Goal: Information Seeking & Learning: Learn about a topic

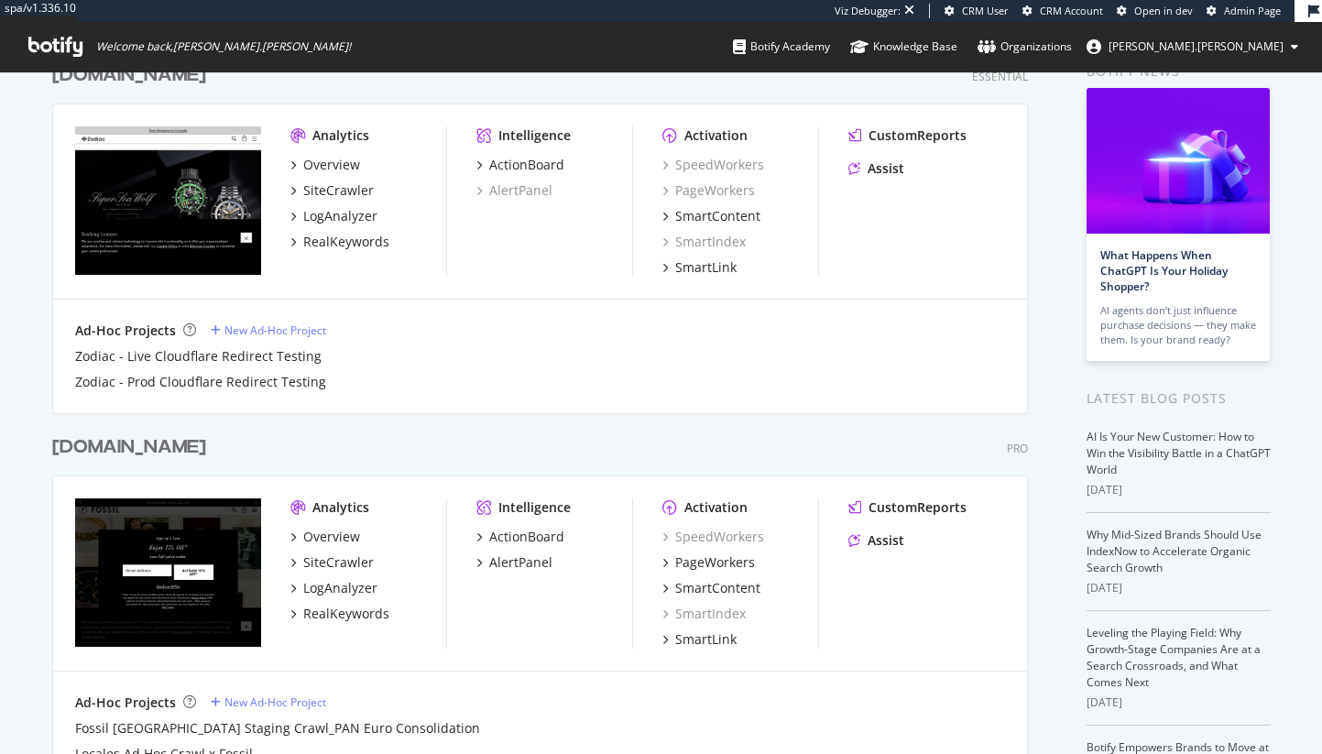
scroll to position [204, 0]
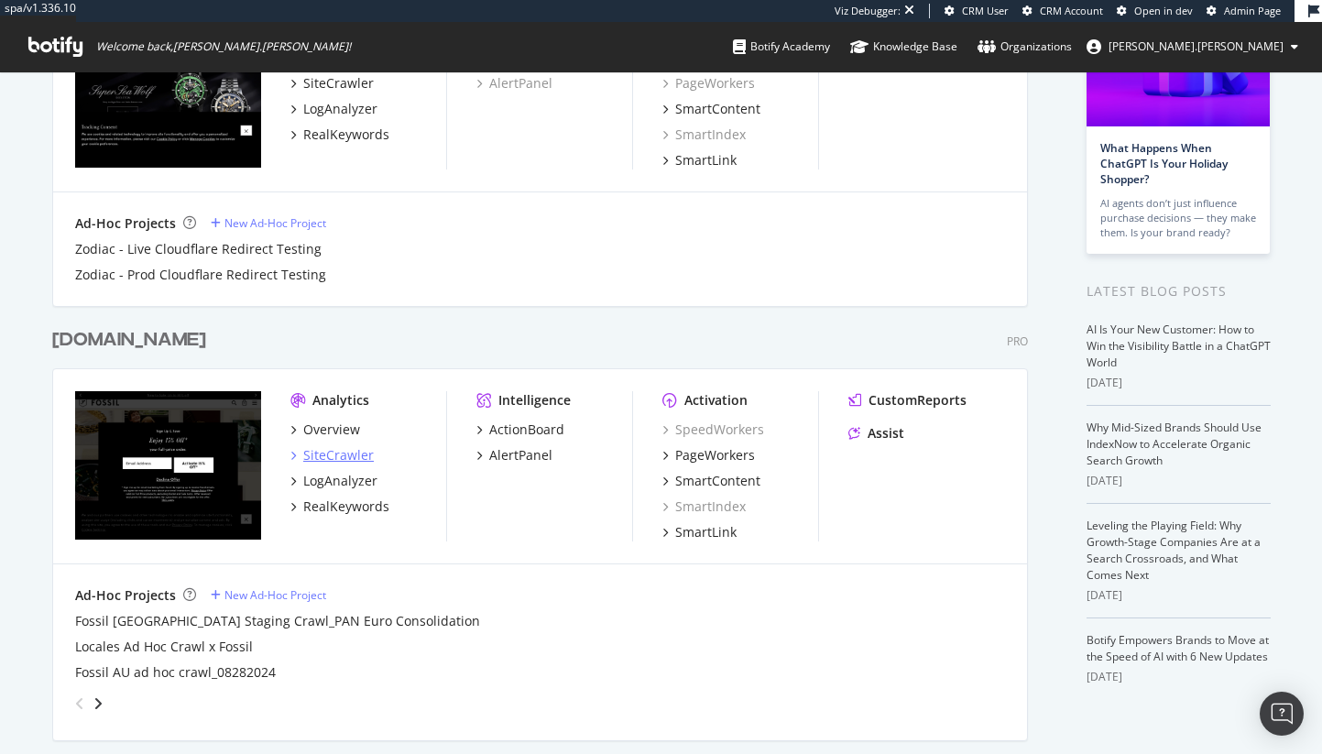
click at [360, 463] on div "SiteCrawler" at bounding box center [338, 455] width 71 height 18
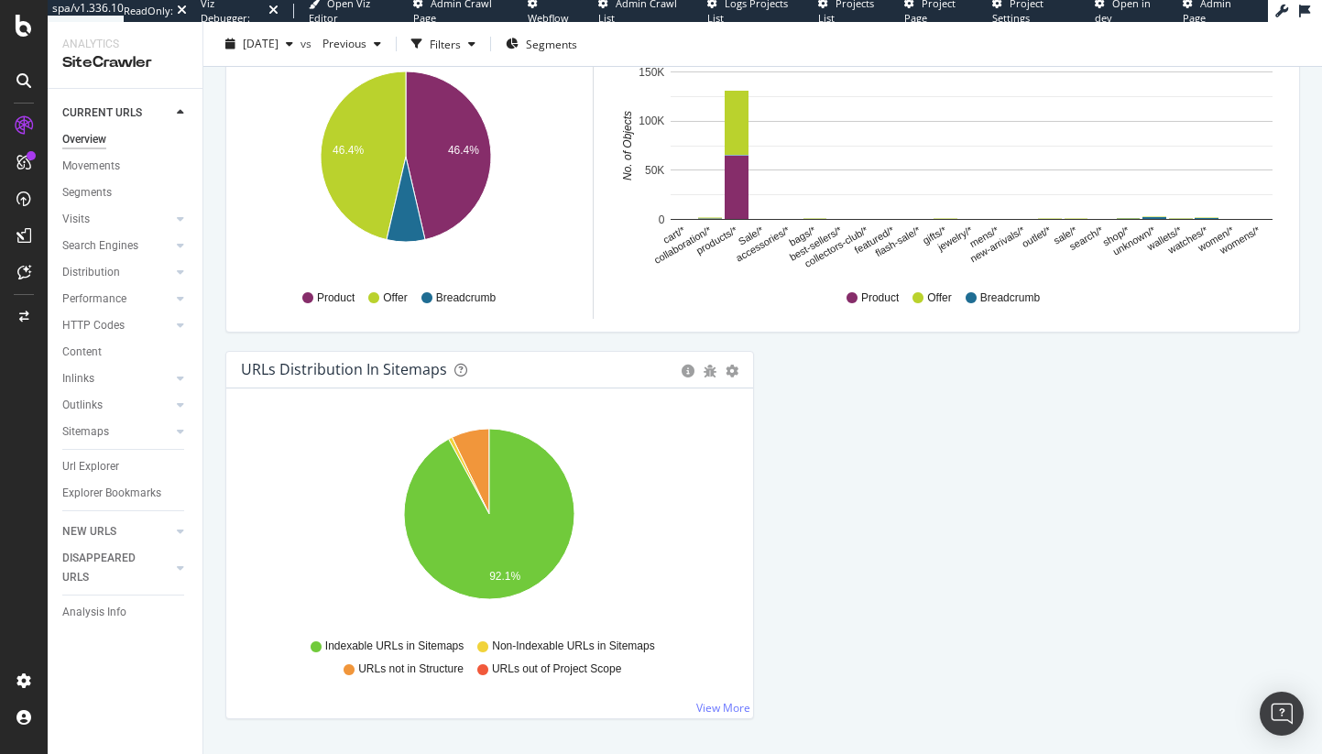
scroll to position [1926, 0]
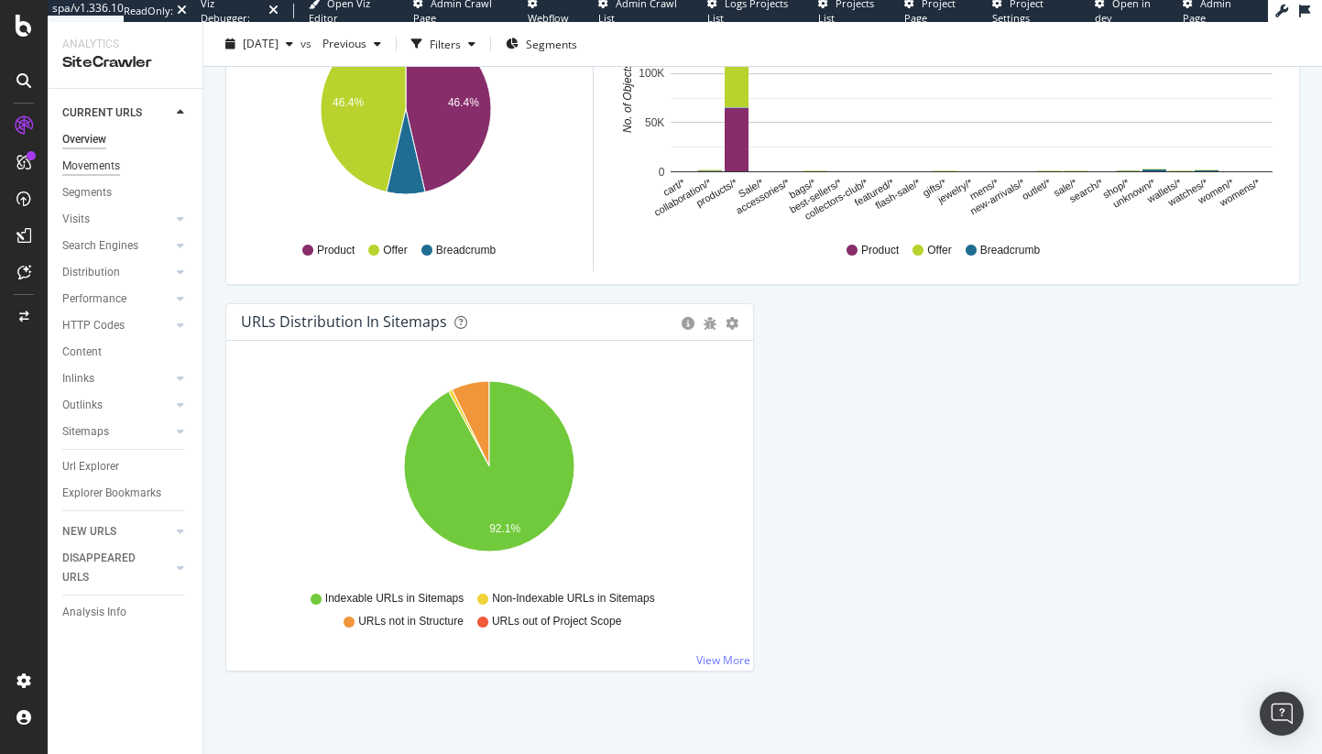
click at [99, 166] on div "Movements" at bounding box center [91, 166] width 58 height 19
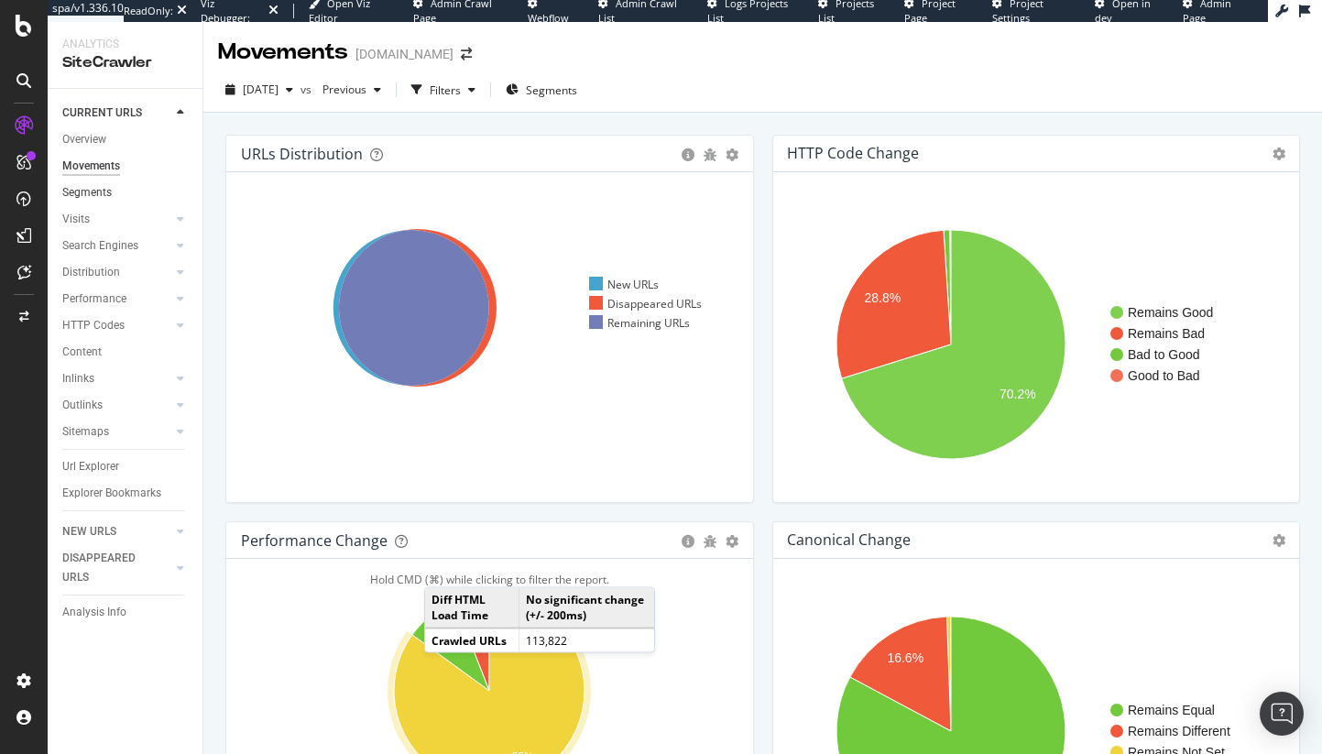
click at [132, 192] on link "Segments" at bounding box center [125, 192] width 127 height 19
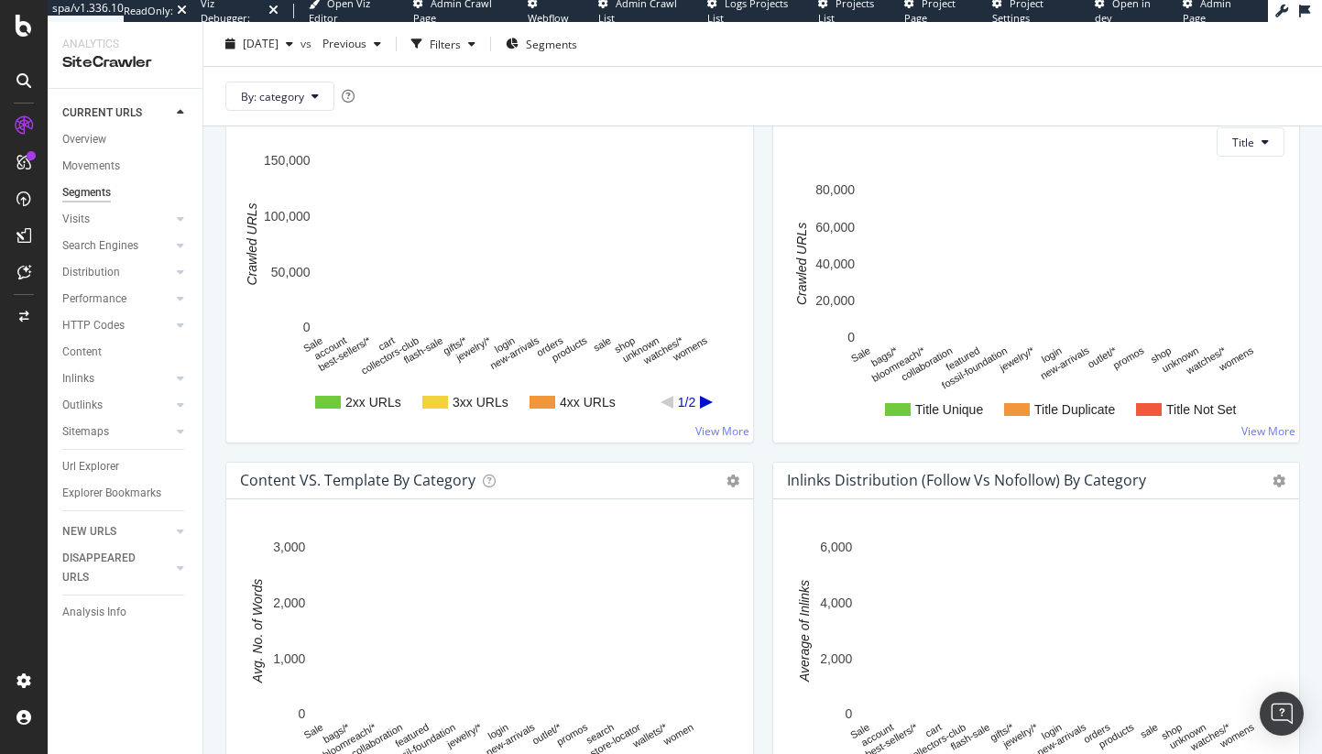
scroll to position [1615, 0]
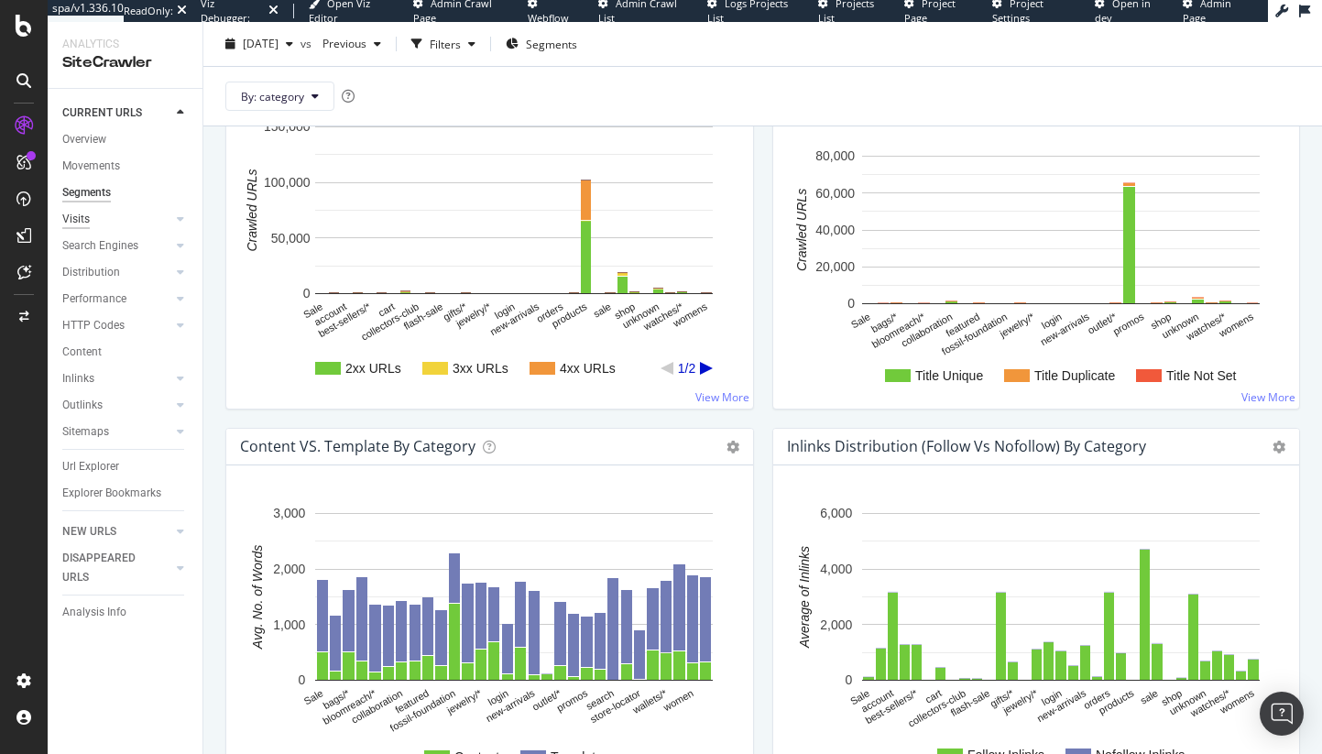
click at [76, 224] on div "Visits" at bounding box center [75, 219] width 27 height 19
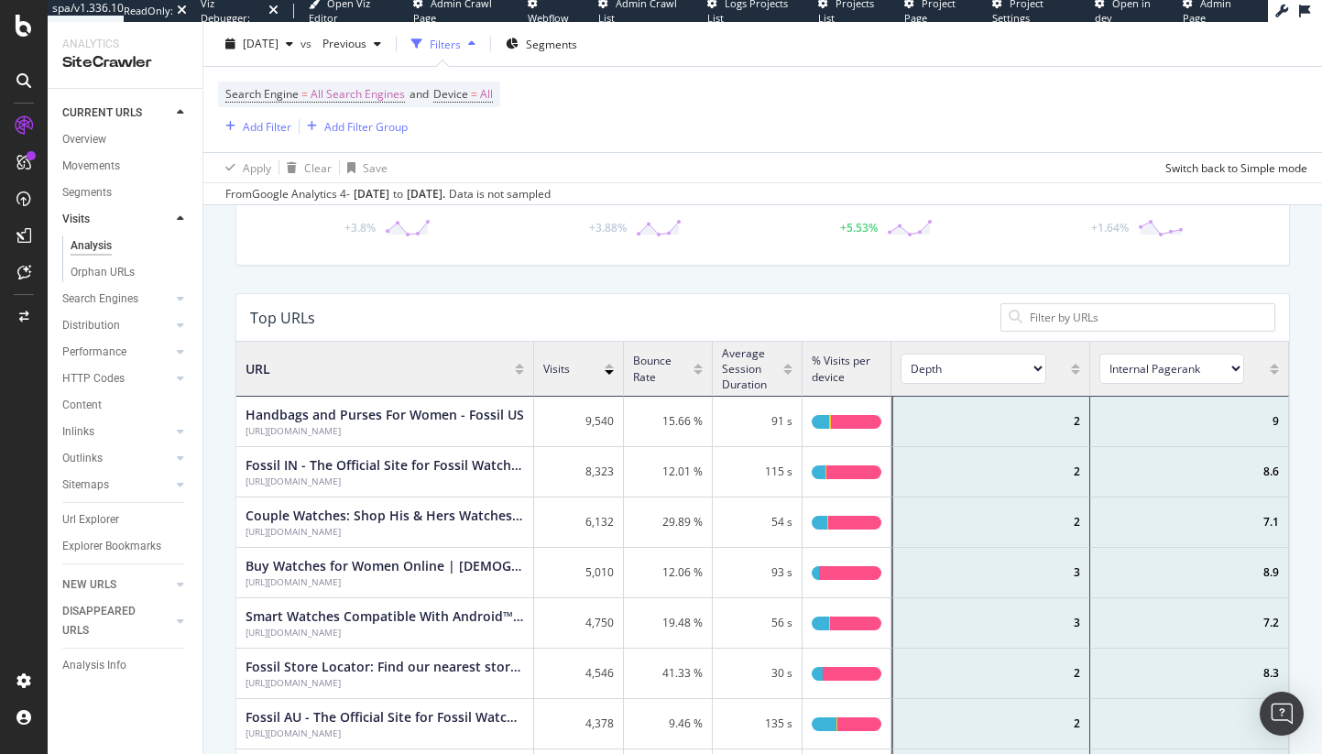
scroll to position [511, 0]
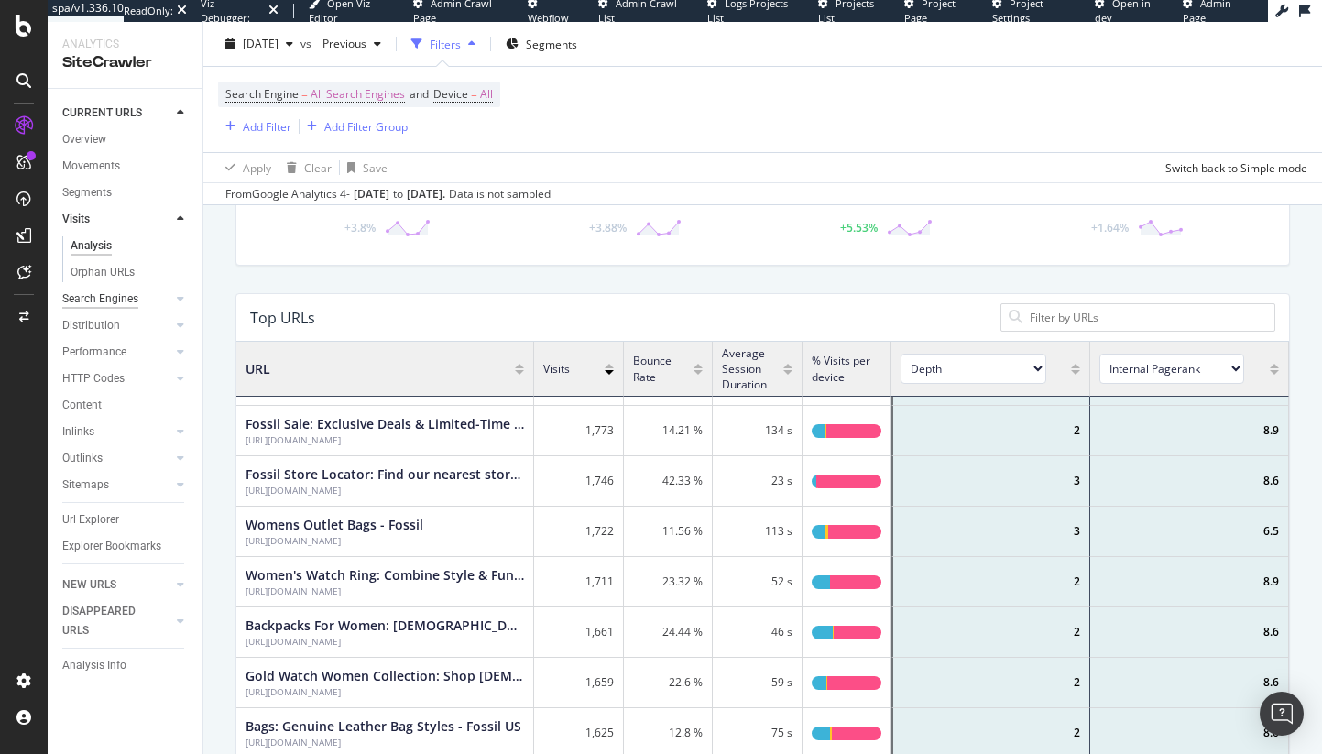
click at [113, 299] on div "Search Engines" at bounding box center [100, 299] width 76 height 19
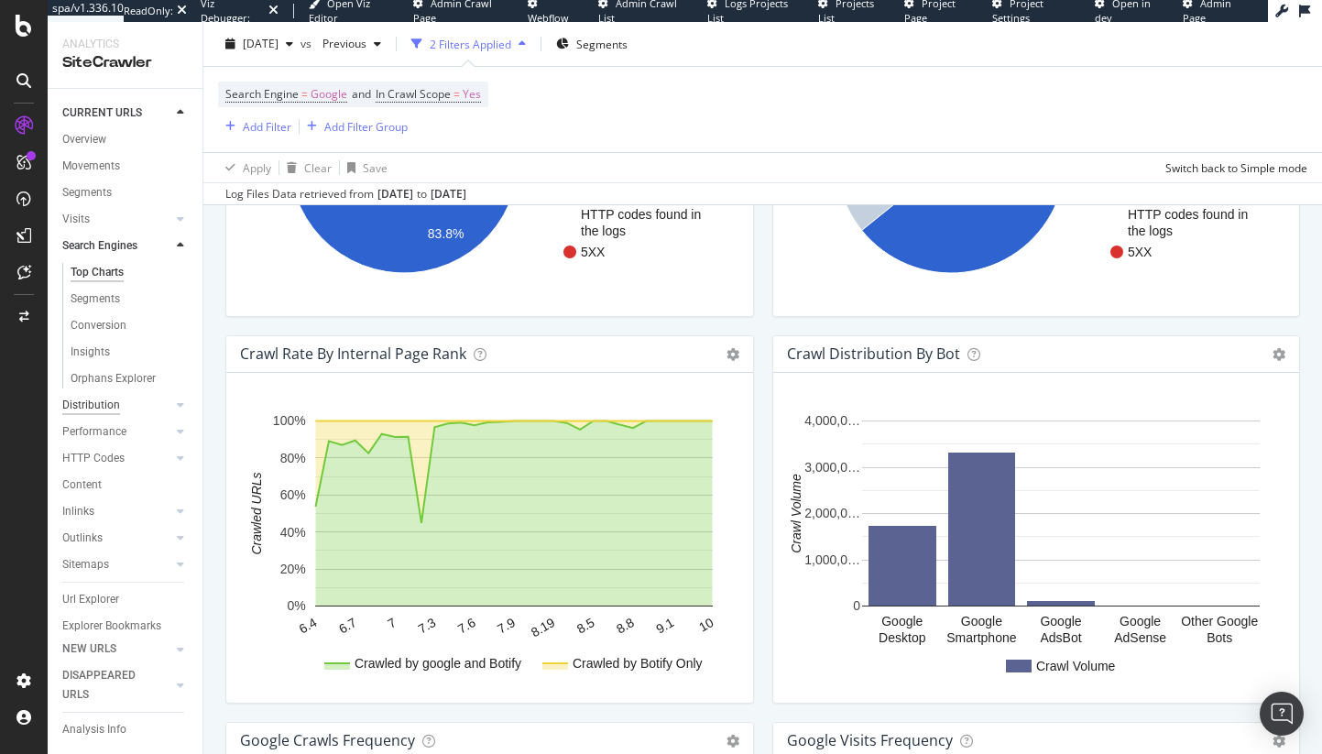
click at [100, 400] on div "Distribution" at bounding box center [91, 405] width 58 height 19
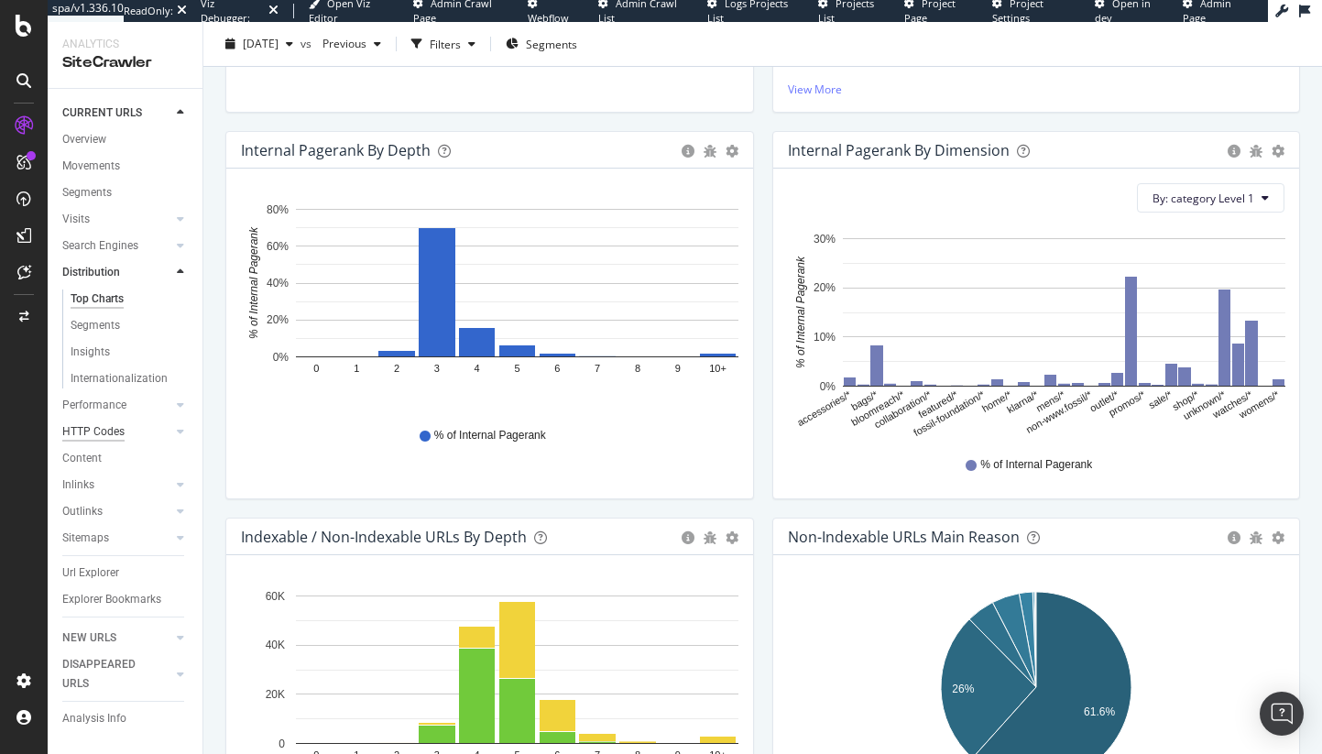
click at [113, 429] on div "HTTP Codes" at bounding box center [93, 431] width 62 height 19
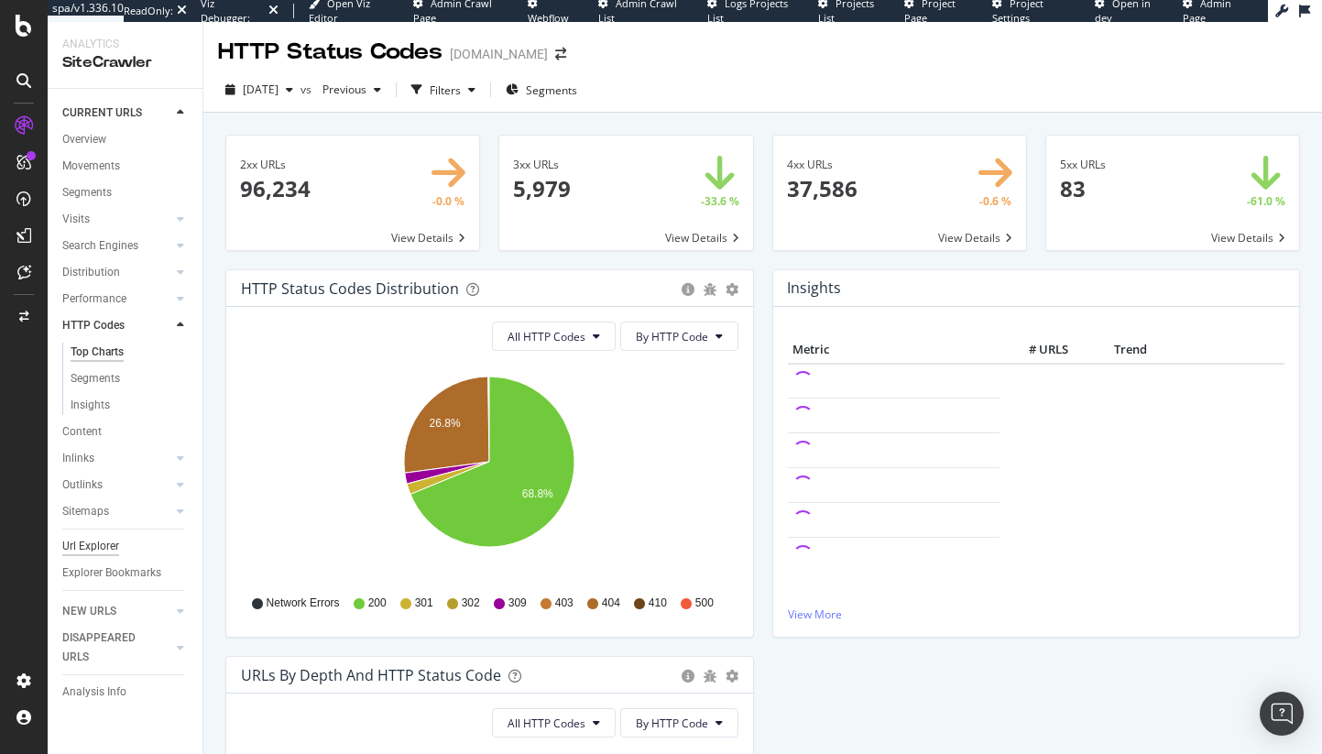
click at [80, 543] on div "Url Explorer" at bounding box center [90, 546] width 57 height 19
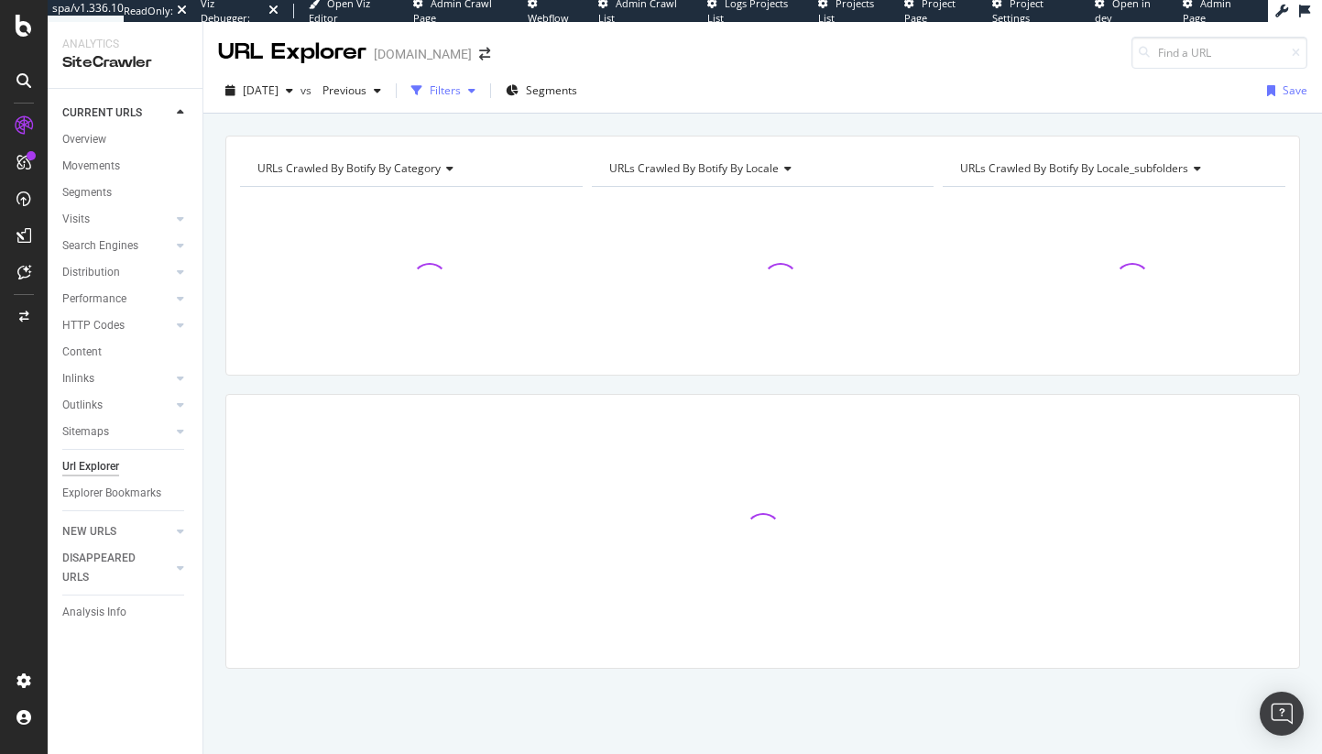
click at [461, 97] on div "Filters" at bounding box center [445, 90] width 31 height 16
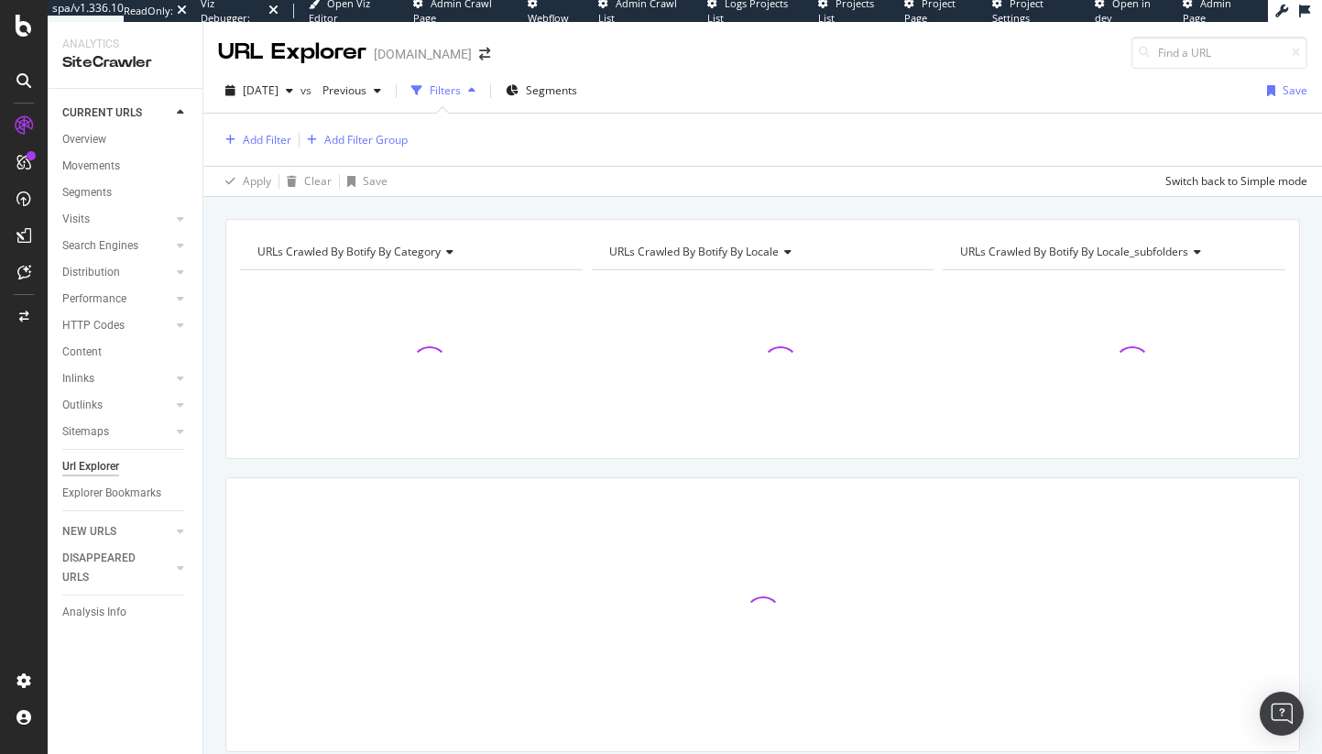
click at [265, 124] on div "Add Filter Add Filter Group" at bounding box center [763, 140] width 1090 height 52
click at [267, 138] on div "Add Filter" at bounding box center [267, 140] width 49 height 16
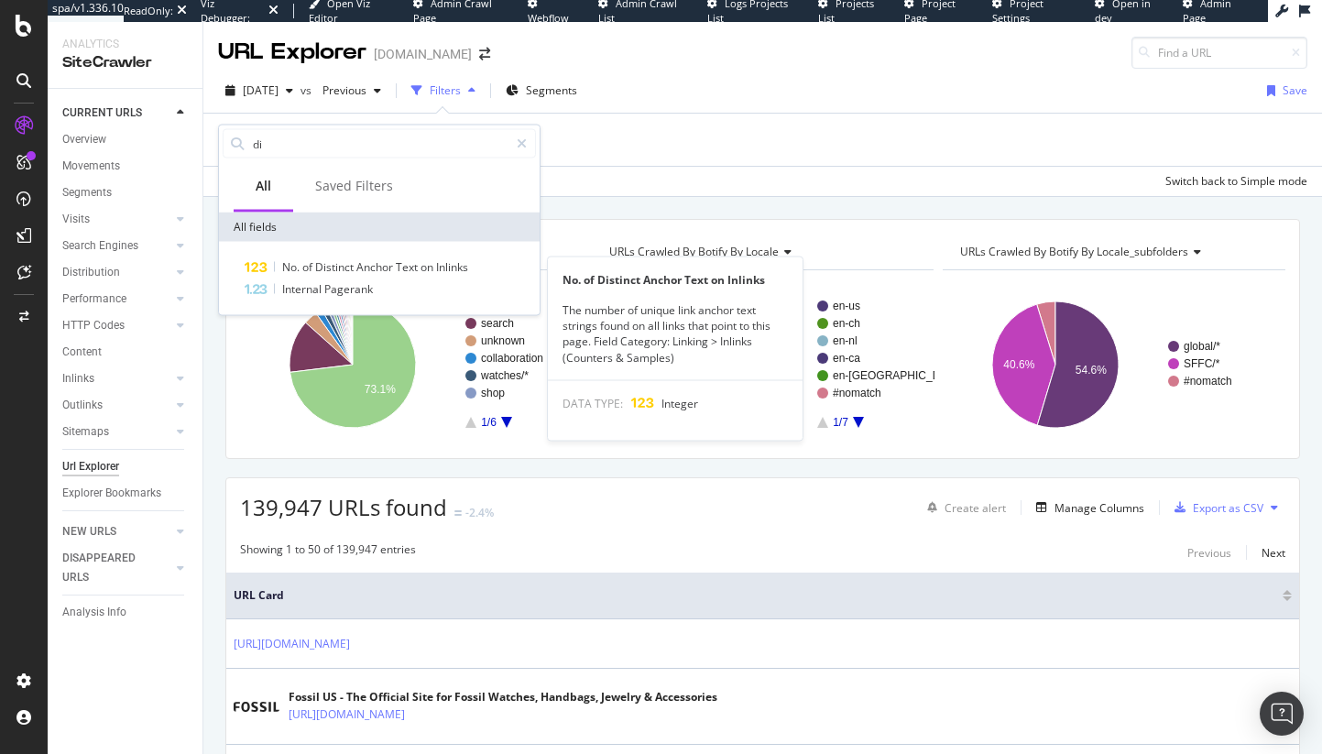
type input "d"
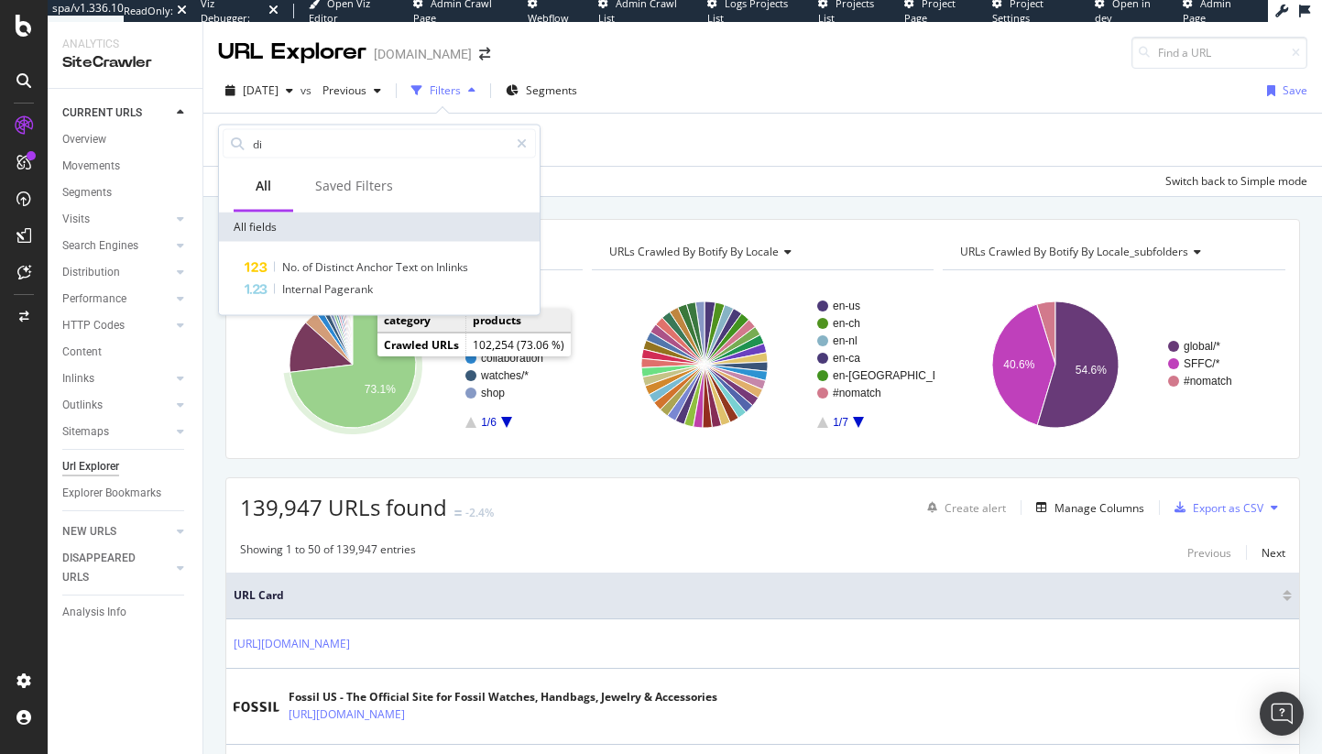
type input "d"
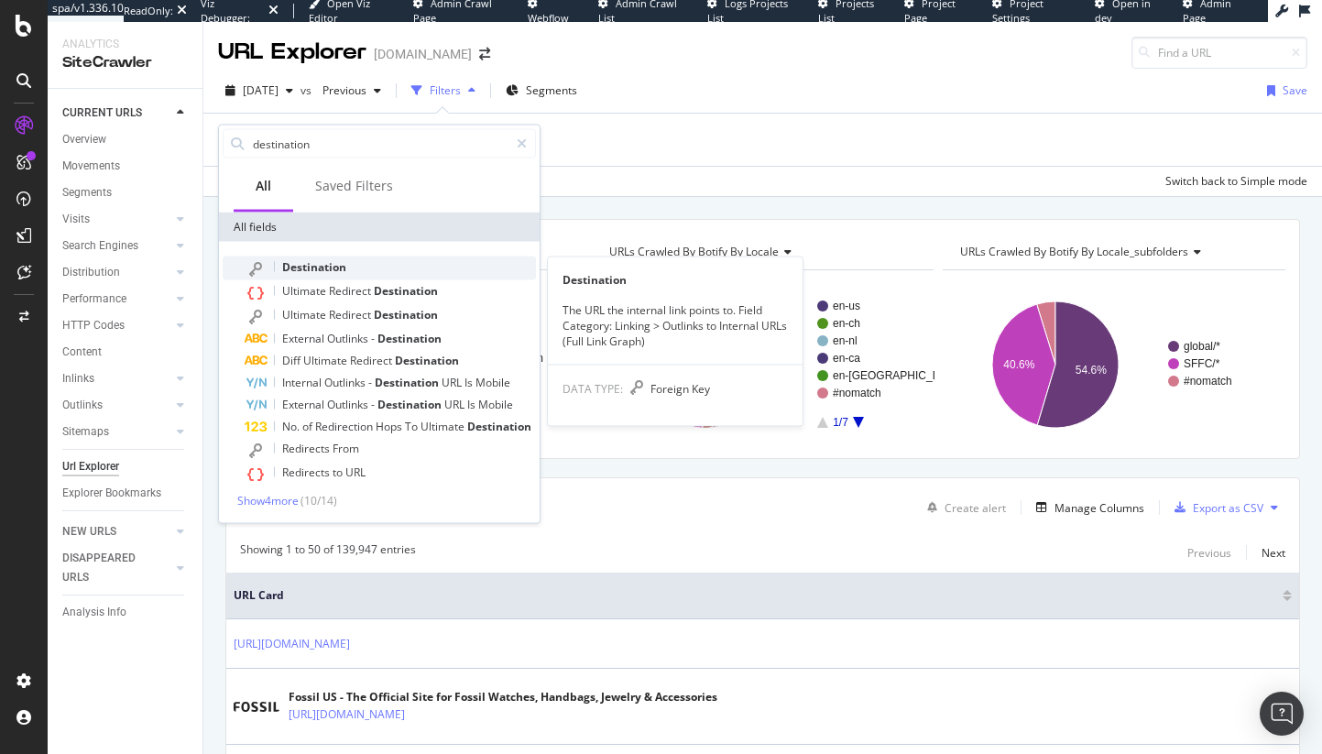
type input "destination"
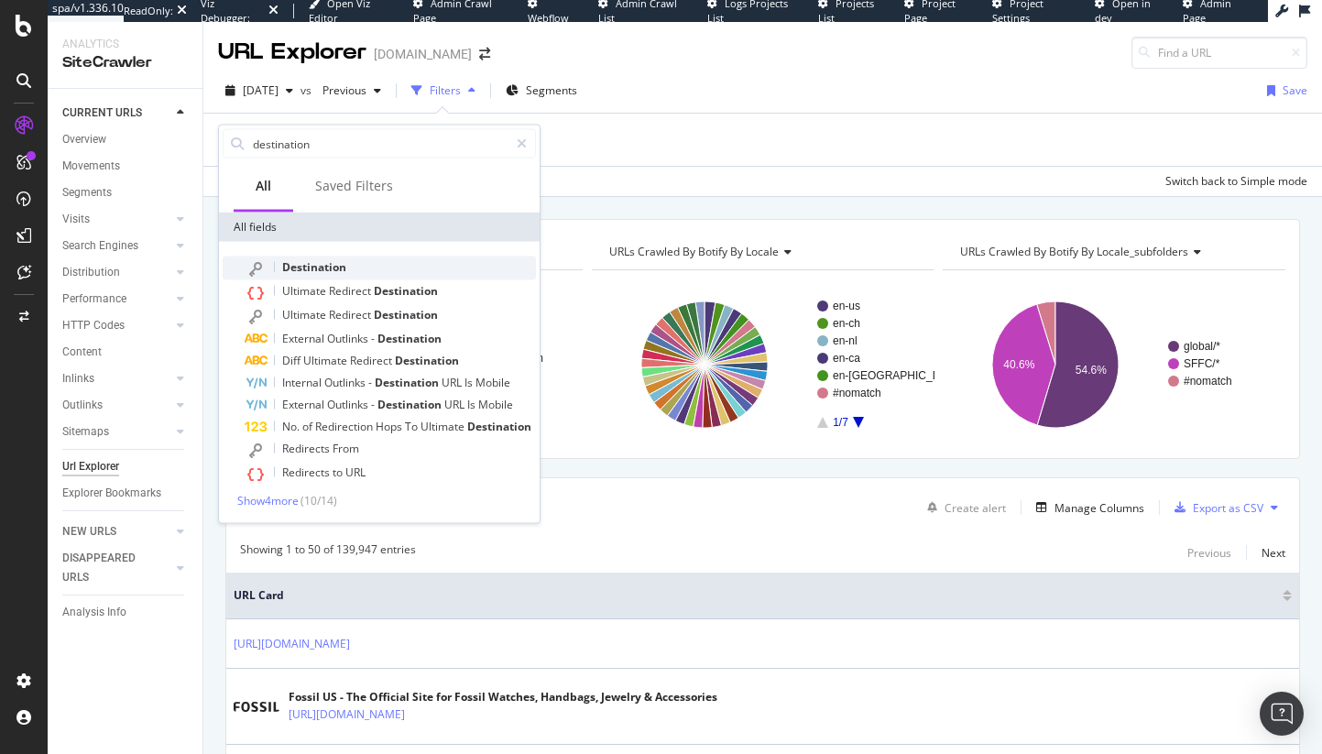
click at [399, 262] on div "Destination" at bounding box center [390, 269] width 291 height 24
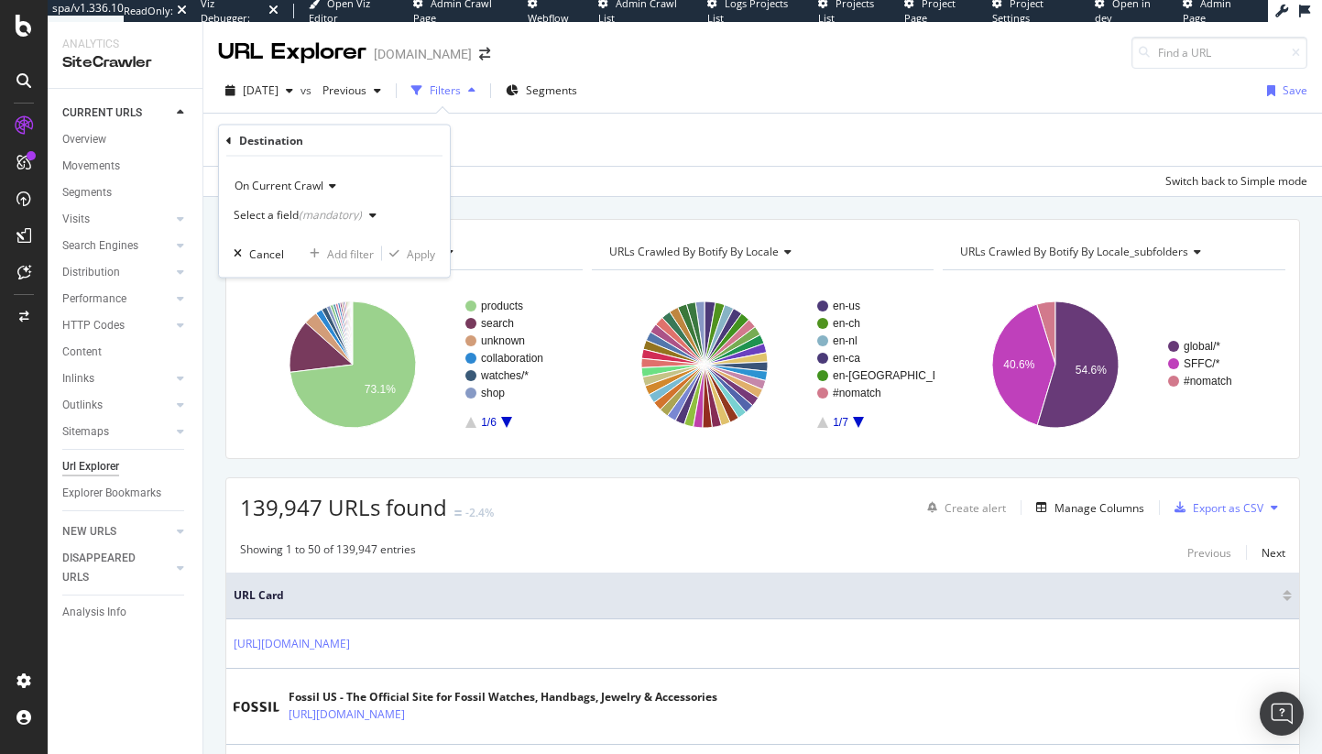
click at [320, 181] on span "On Current Crawl" at bounding box center [279, 186] width 89 height 16
click at [351, 159] on div "On Current Crawl Select a field (mandatory) Cancel Add filter Apply" at bounding box center [334, 217] width 231 height 121
click at [331, 205] on div "Select a field (mandatory)" at bounding box center [309, 215] width 150 height 27
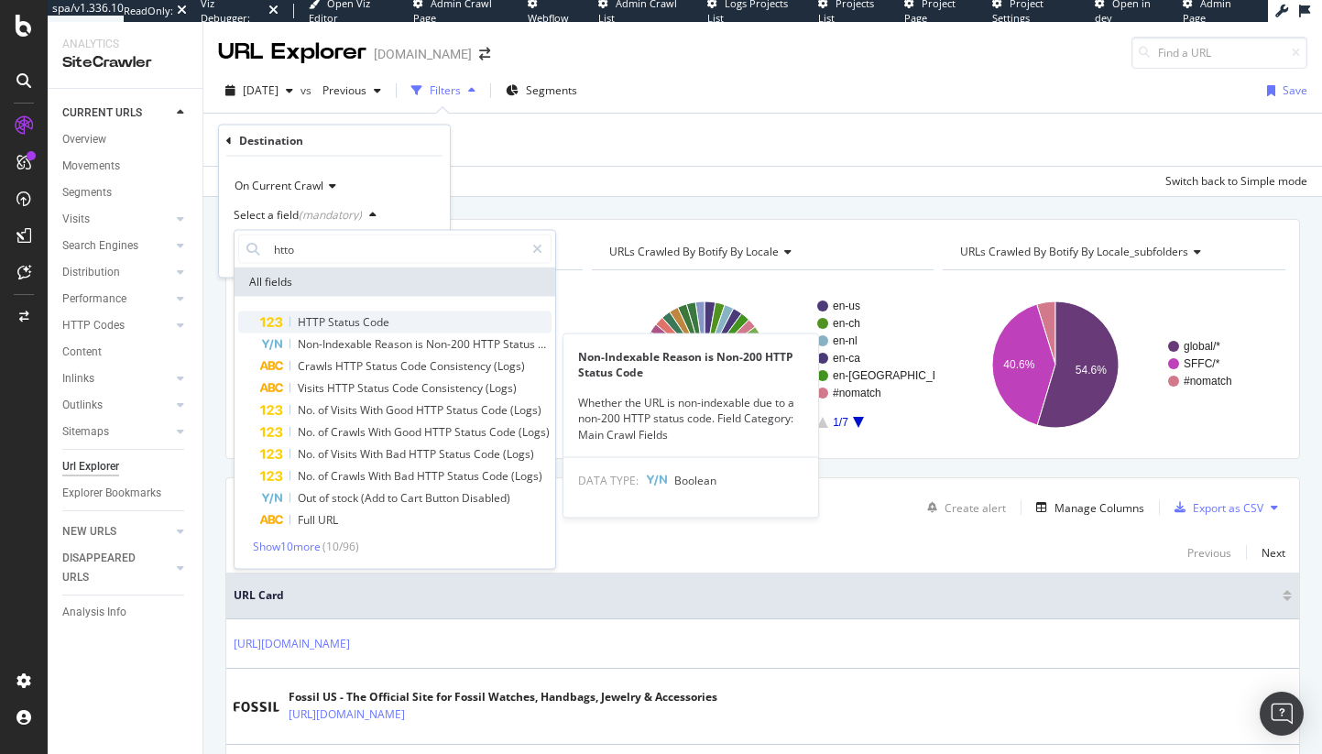
type input "htto"
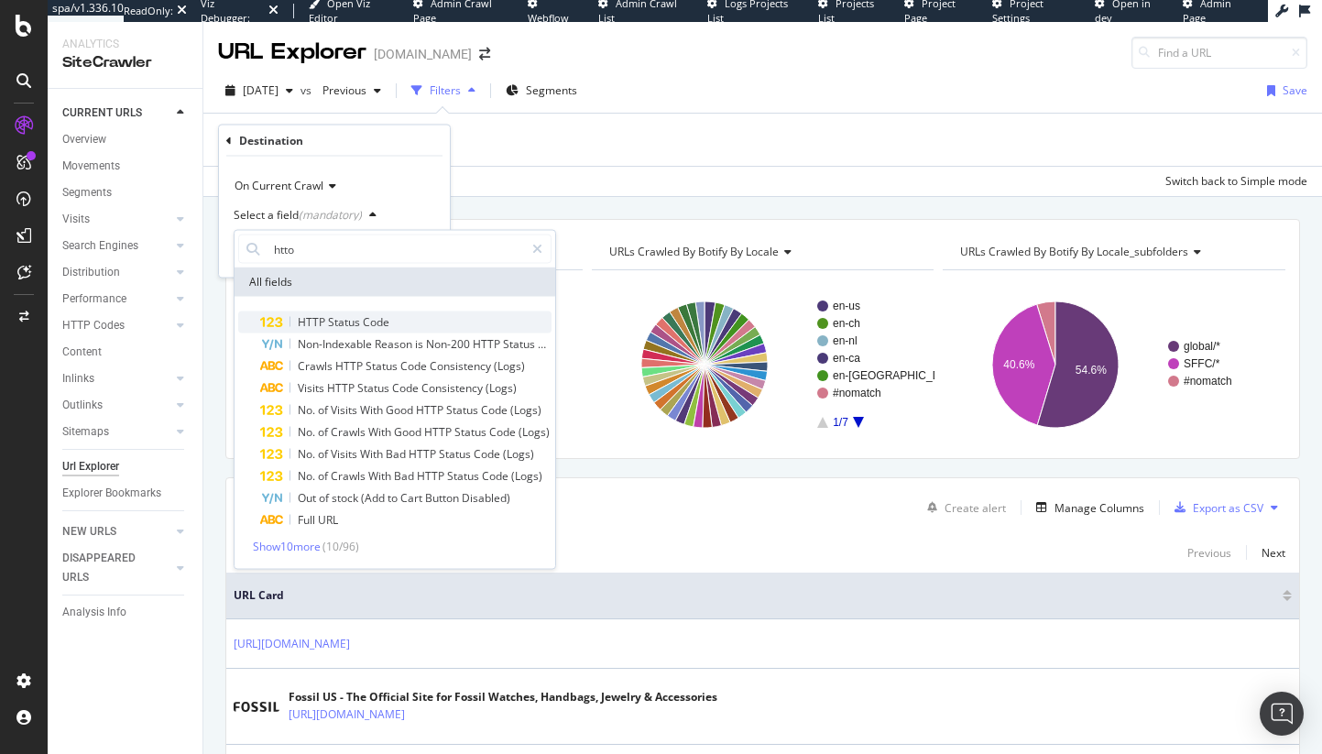
click at [337, 330] on div "HTTP Status Code" at bounding box center [405, 323] width 291 height 22
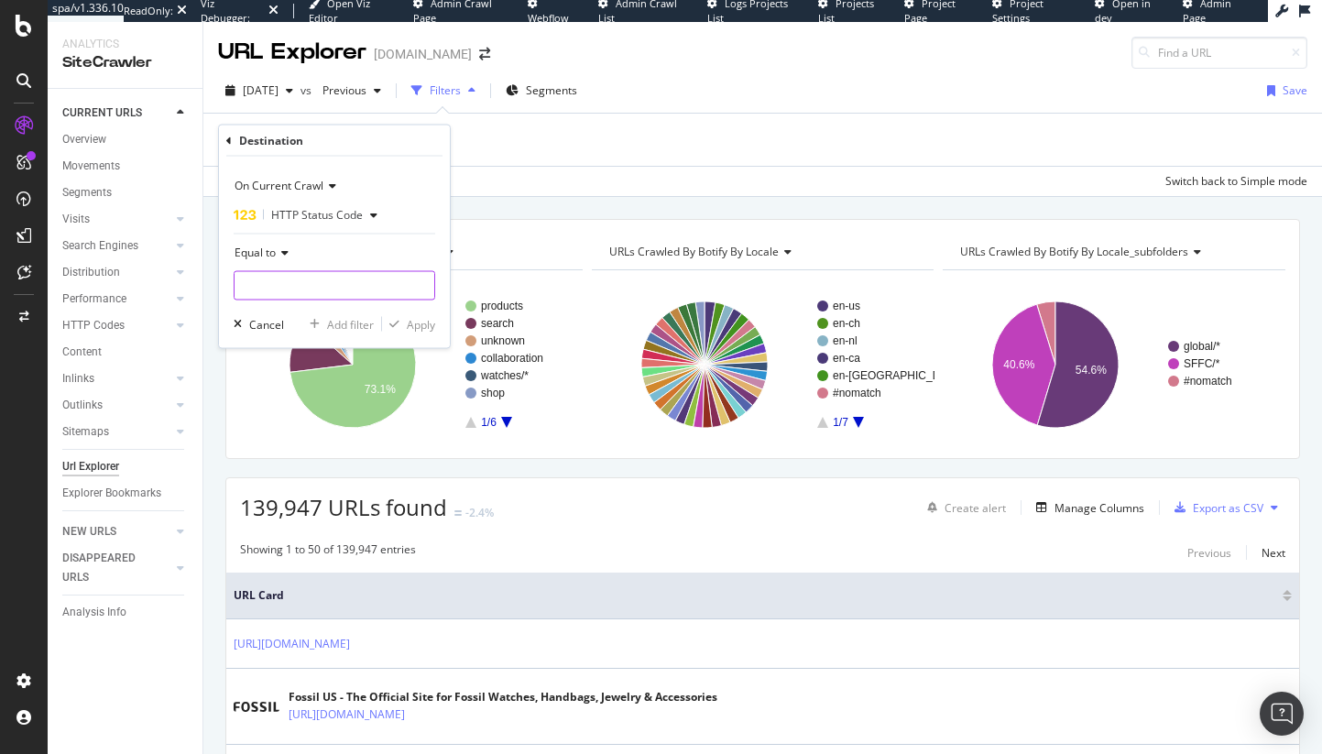
click at [279, 273] on input "number" at bounding box center [335, 285] width 202 height 29
type input "404"
click at [297, 315] on span "404" at bounding box center [303, 310] width 128 height 16
click at [420, 345] on div "On Current Crawl HTTP Status Code Equal to 404 404 Cancel Add filter Apply" at bounding box center [334, 253] width 231 height 192
click at [420, 321] on div "Apply" at bounding box center [421, 324] width 28 height 16
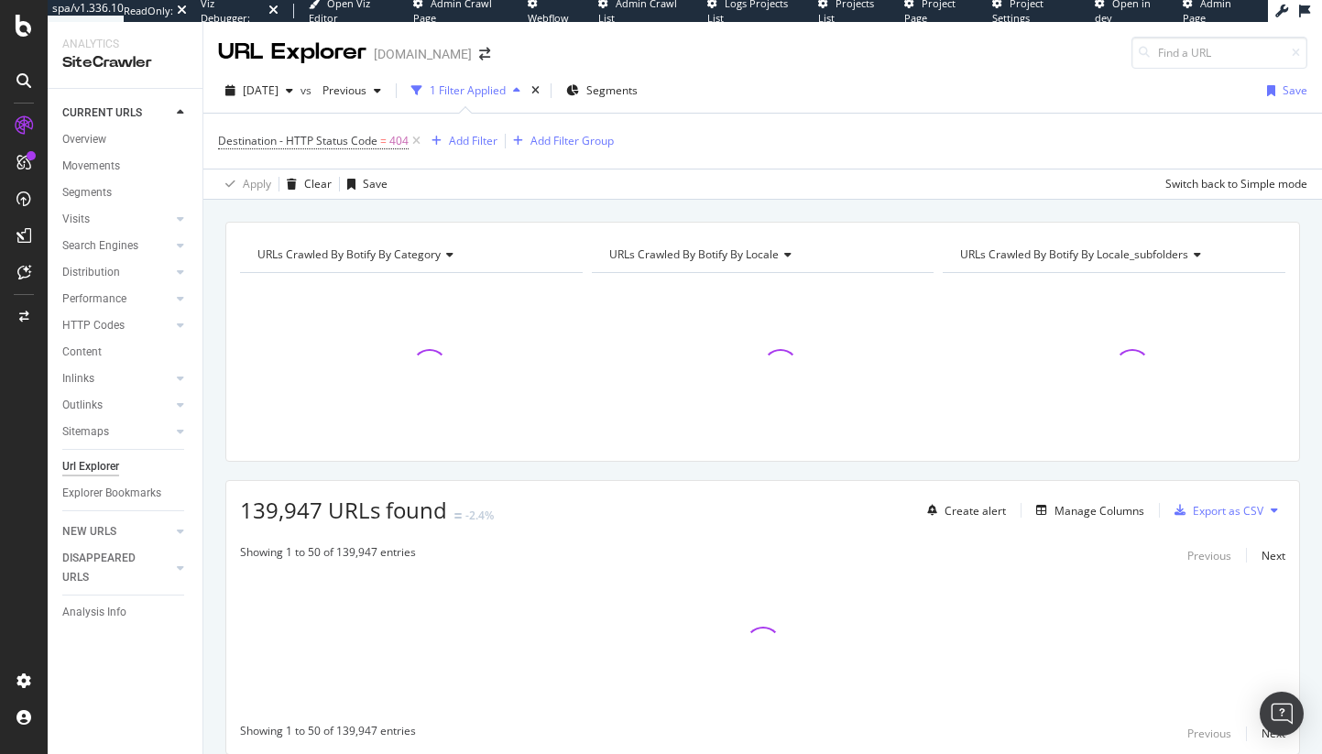
scroll to position [65, 0]
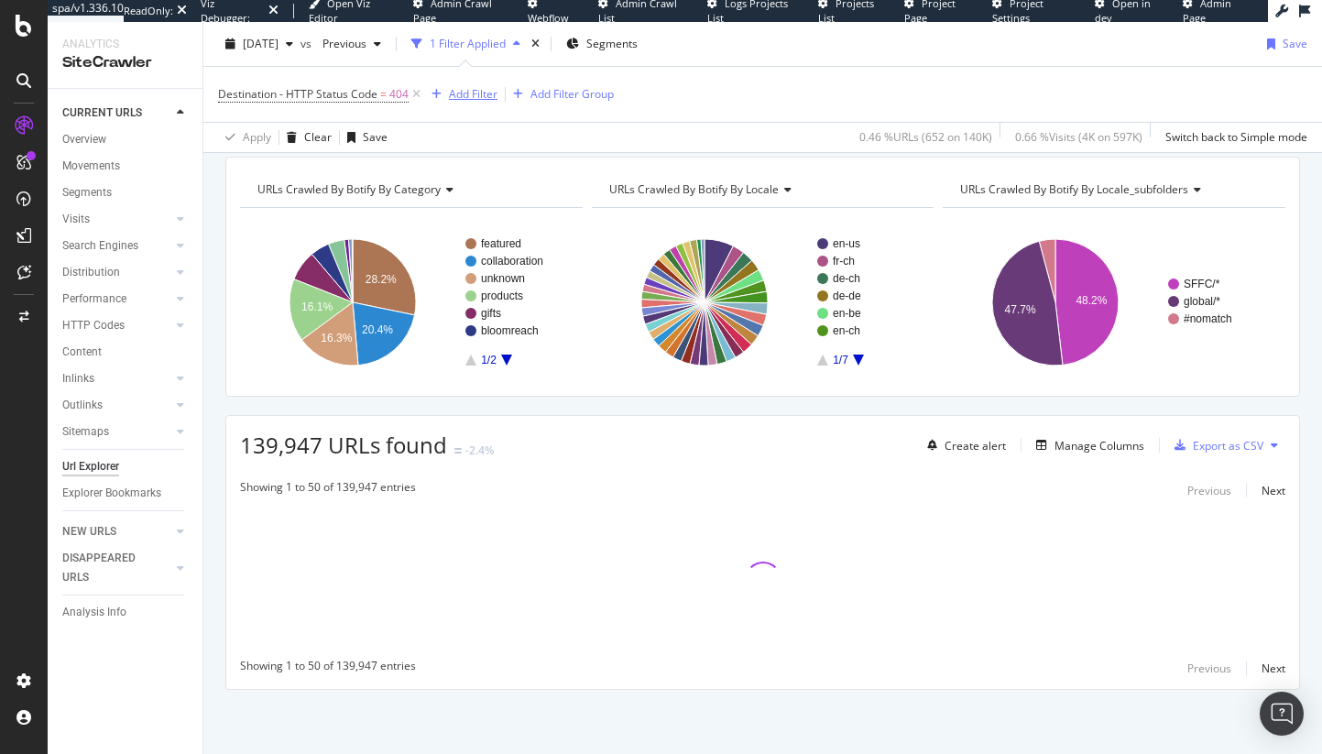
click at [453, 94] on div "Add Filter" at bounding box center [473, 94] width 49 height 16
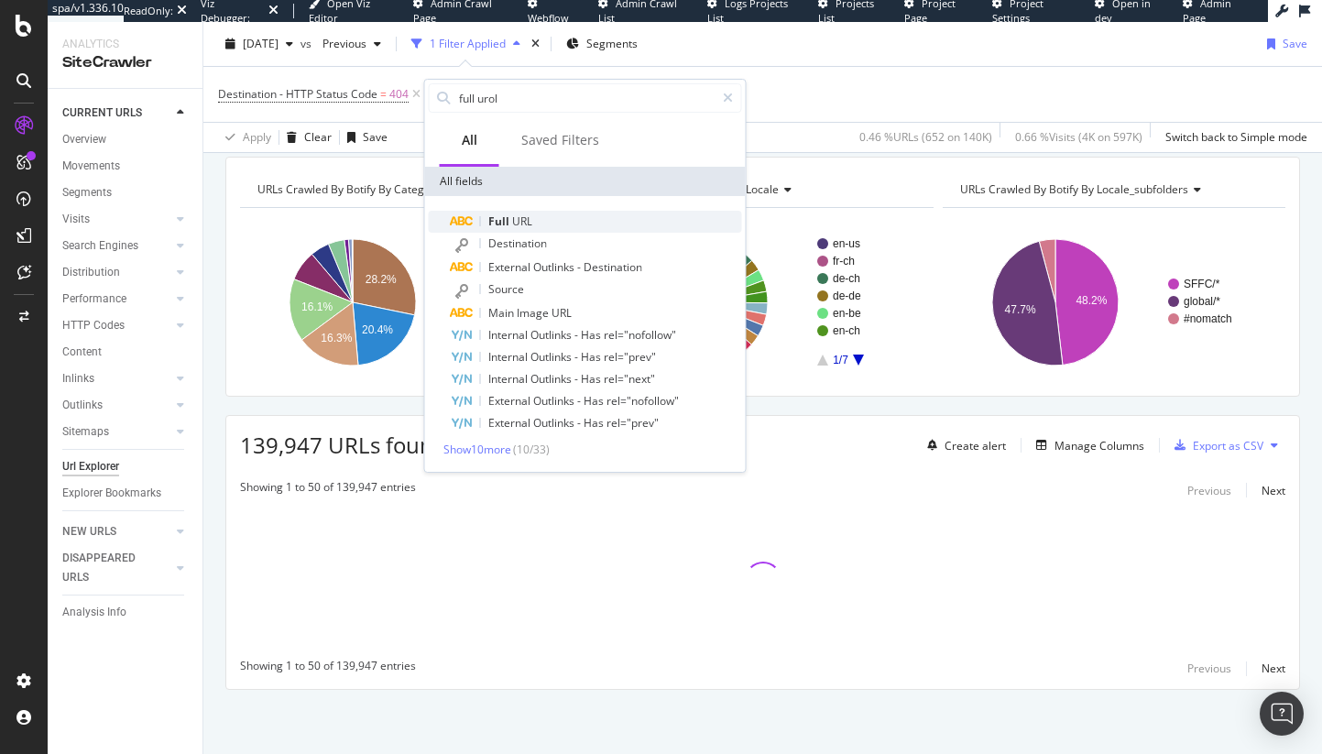
type input "full urol"
click at [537, 211] on div "Full URL" at bounding box center [596, 222] width 291 height 22
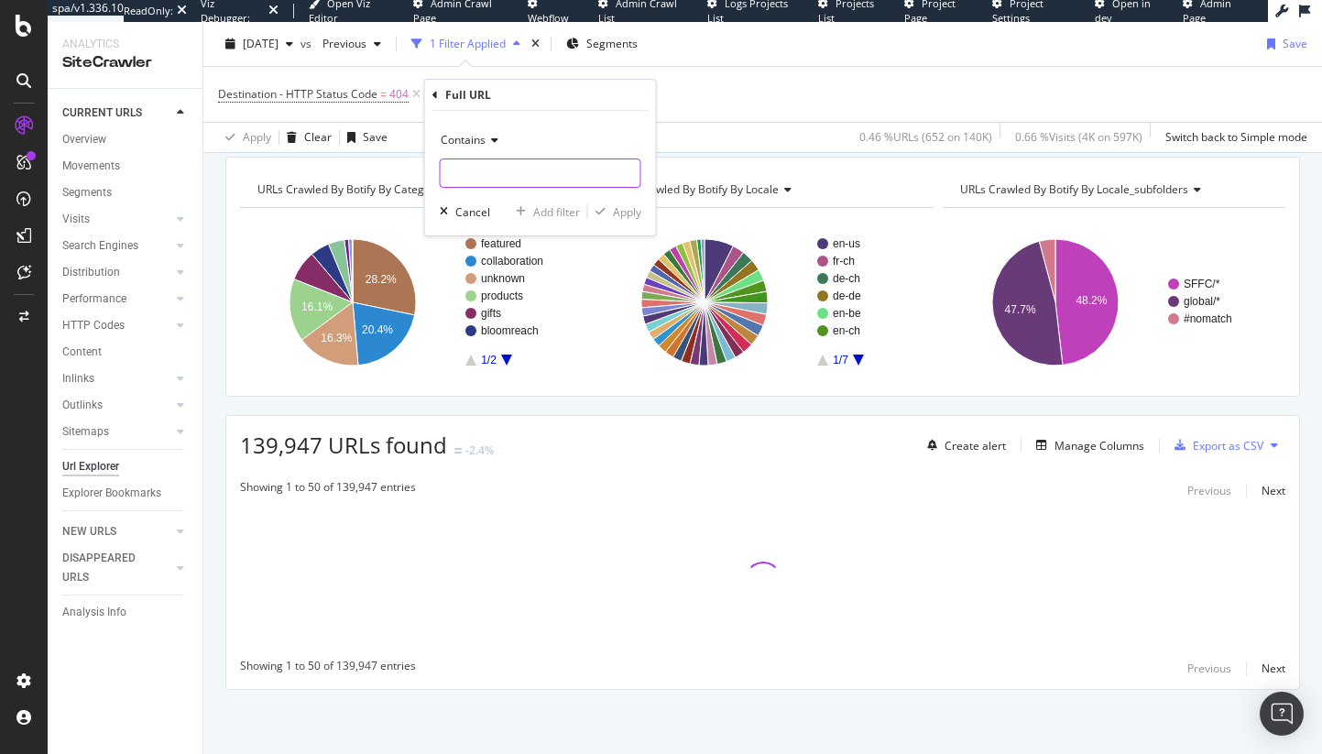
click at [532, 175] on input "text" at bounding box center [541, 173] width 200 height 29
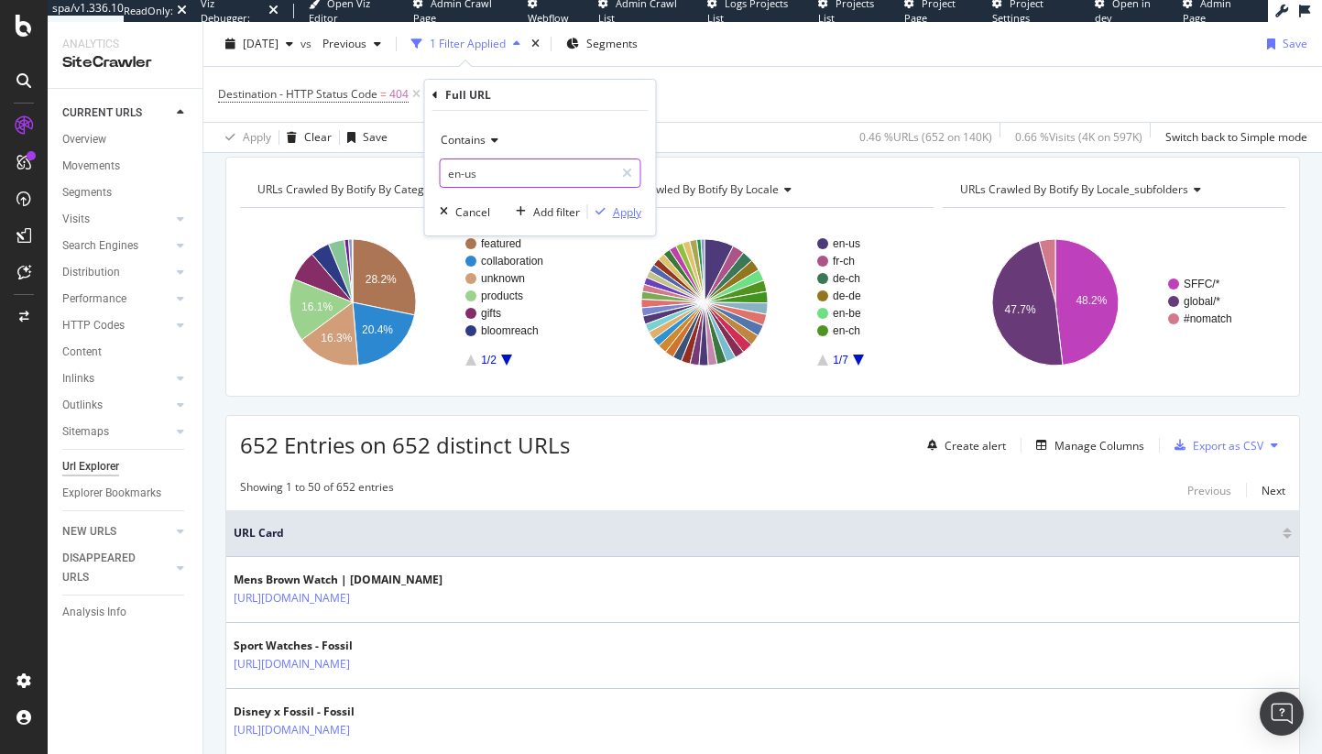
type input "en-us"
click at [623, 213] on div "Apply" at bounding box center [627, 212] width 28 height 16
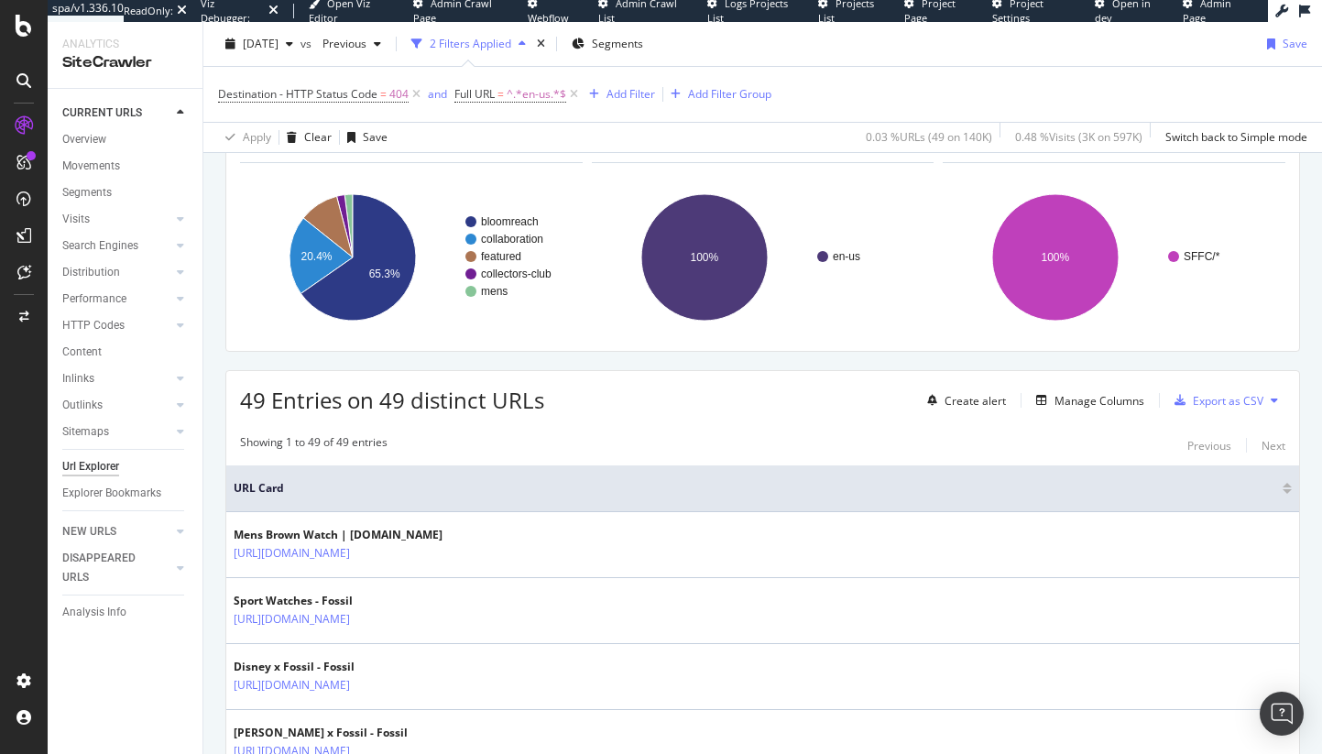
scroll to position [119, 0]
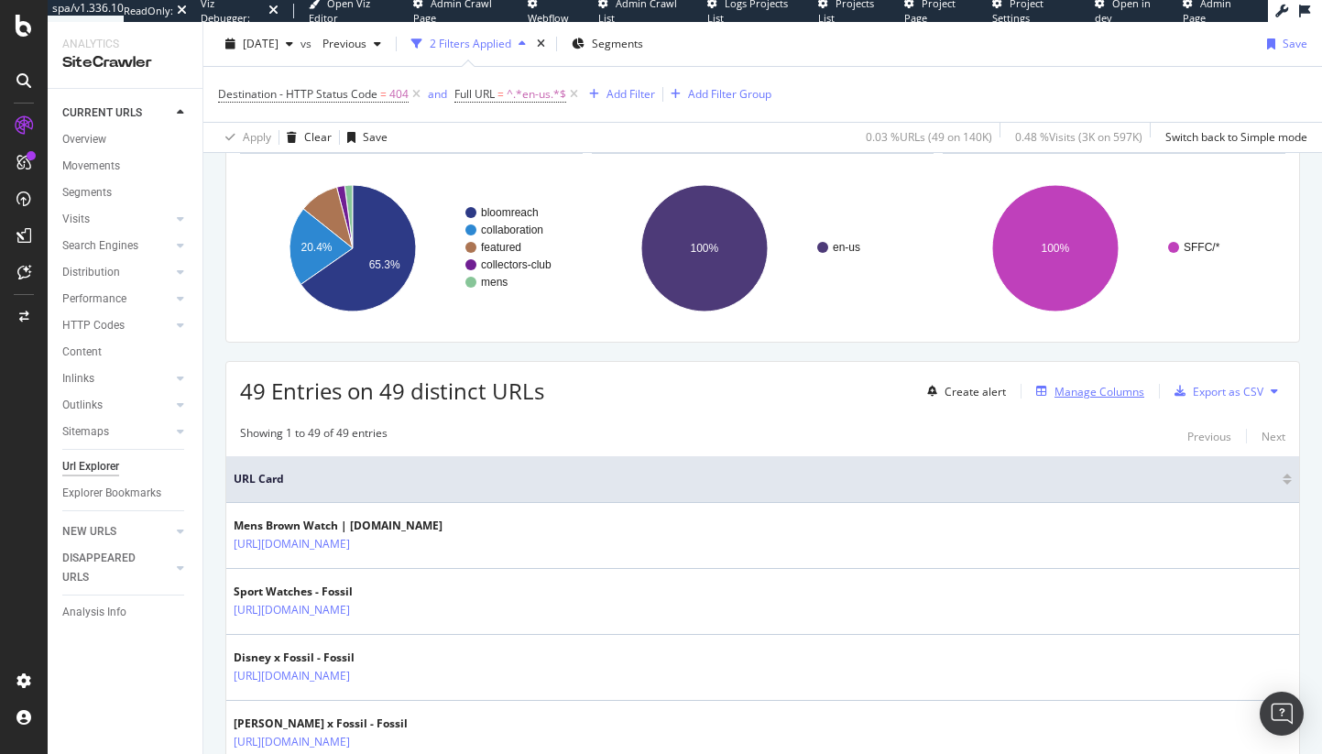
click at [1111, 388] on div "Manage Columns" at bounding box center [1100, 392] width 90 height 16
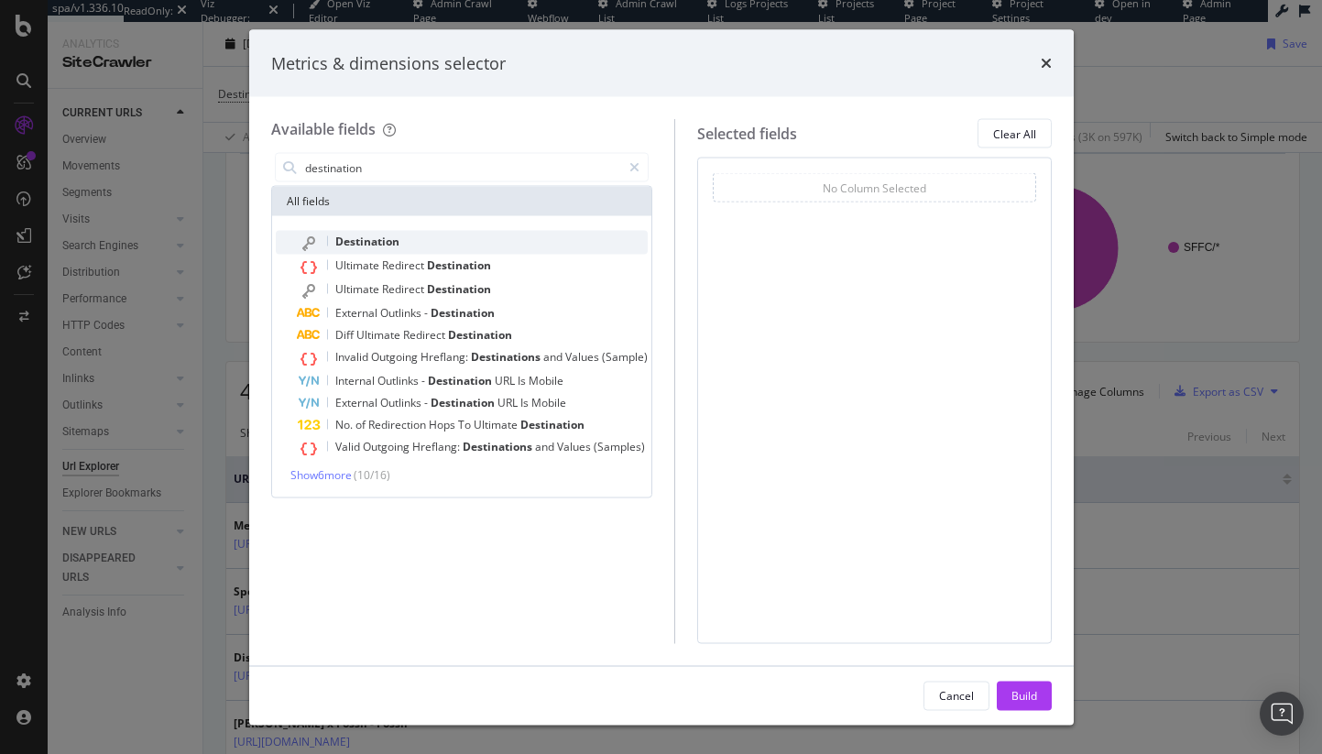
type input "destination"
click at [425, 232] on div "Destination" at bounding box center [473, 243] width 350 height 24
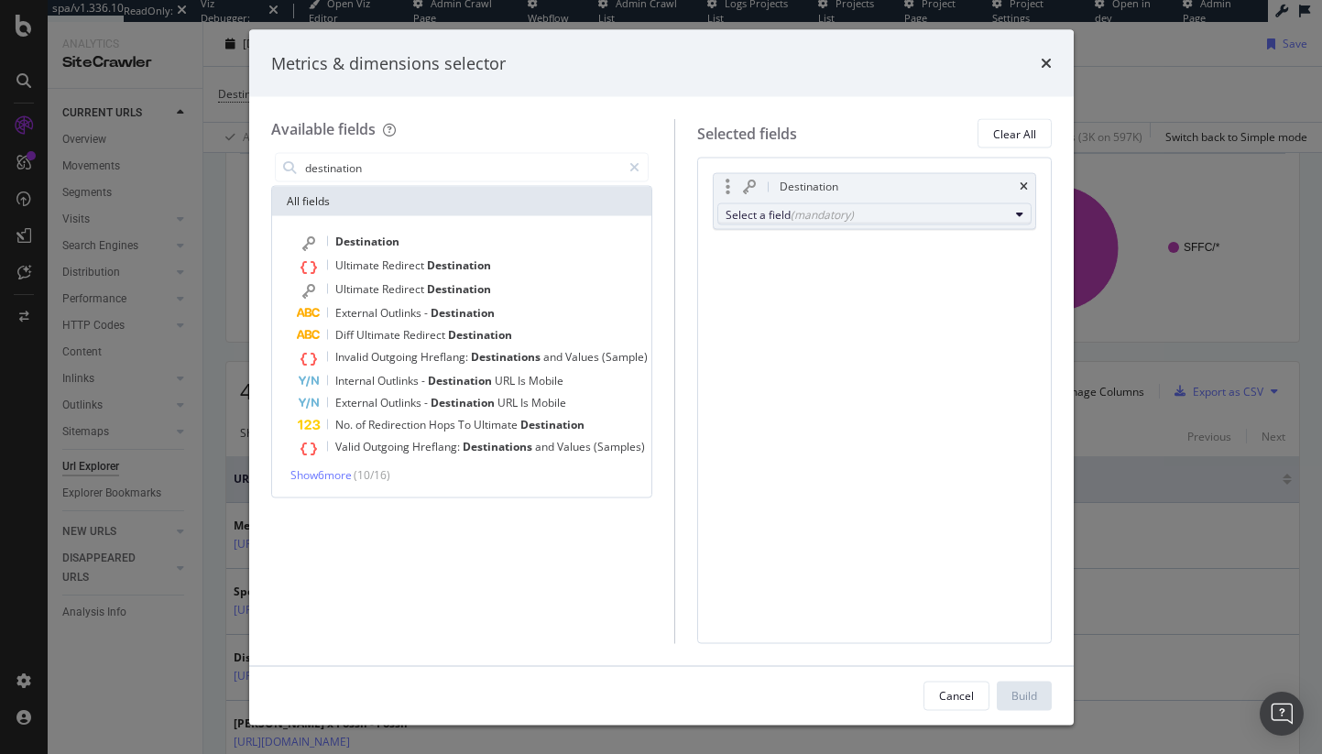
click at [739, 210] on div "Select a field (mandatory)" at bounding box center [867, 214] width 283 height 16
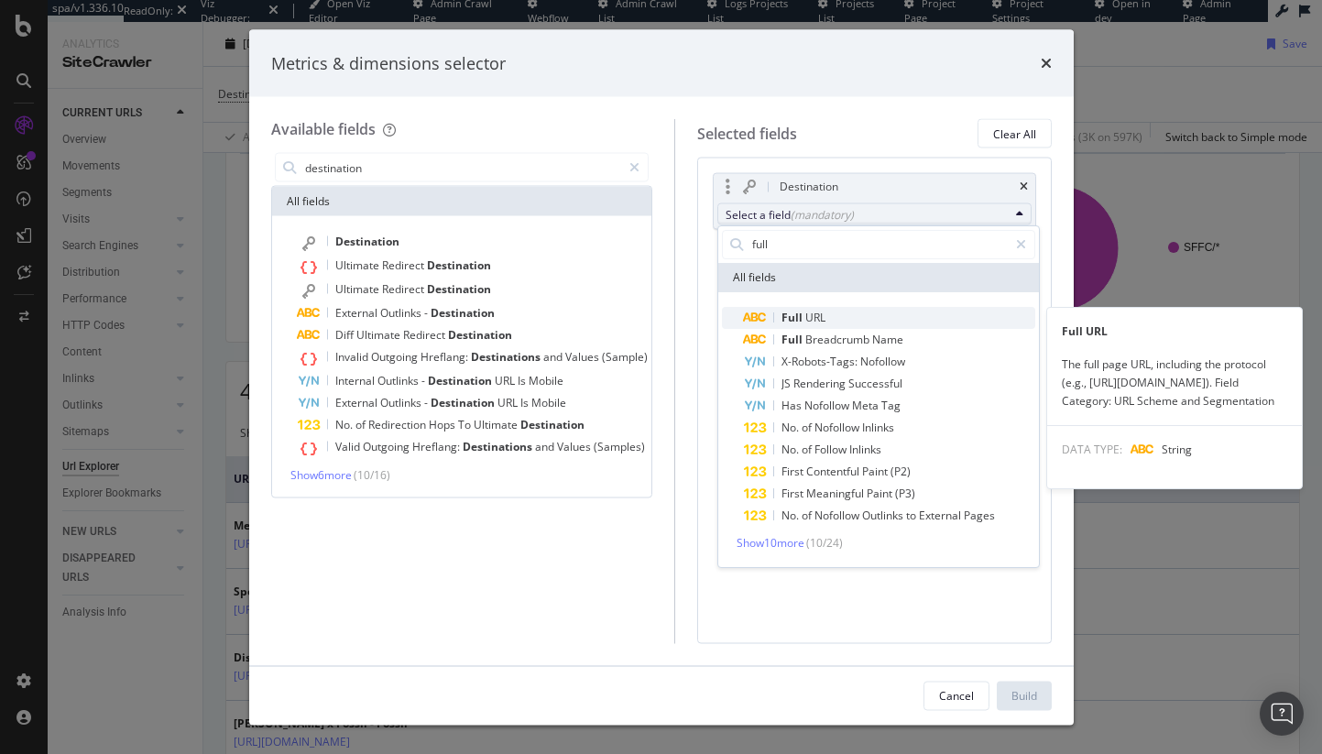
type input "full"
click at [841, 313] on span "Full URL" at bounding box center [889, 318] width 291 height 22
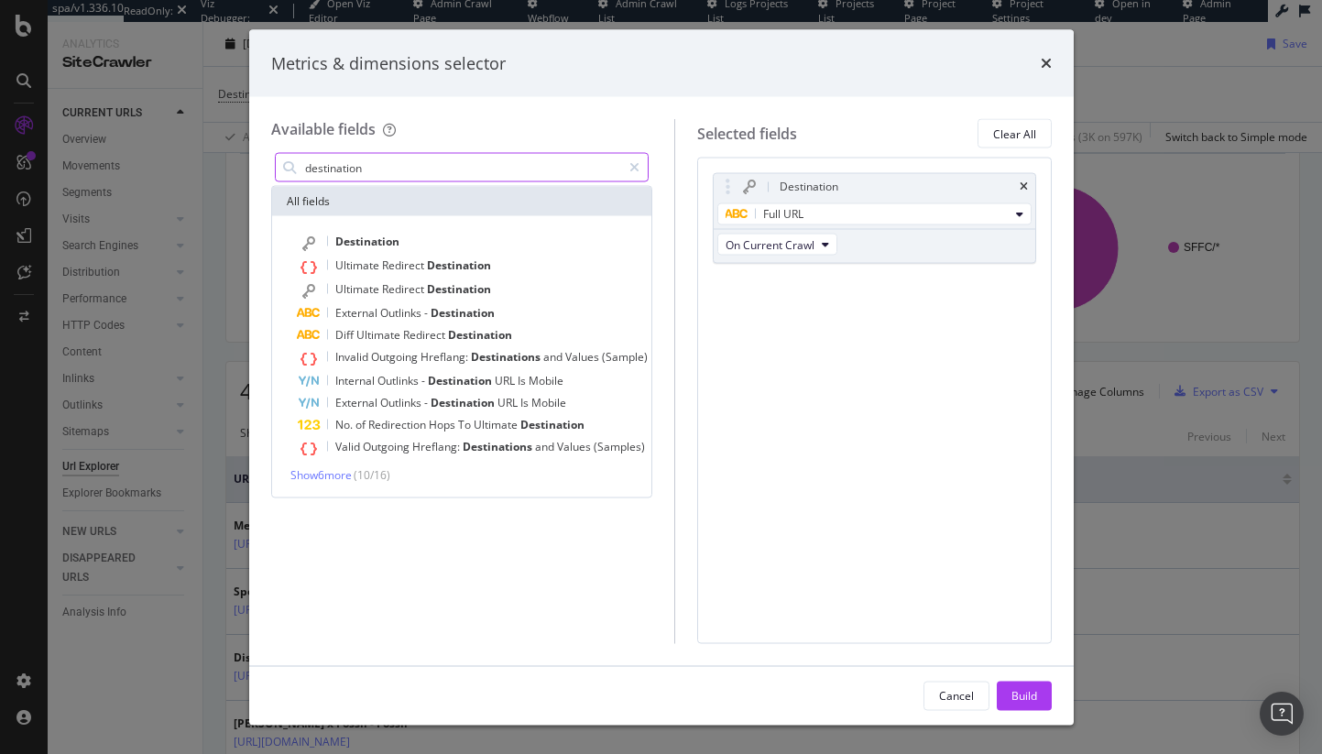
click at [516, 156] on input "destination" at bounding box center [462, 167] width 318 height 27
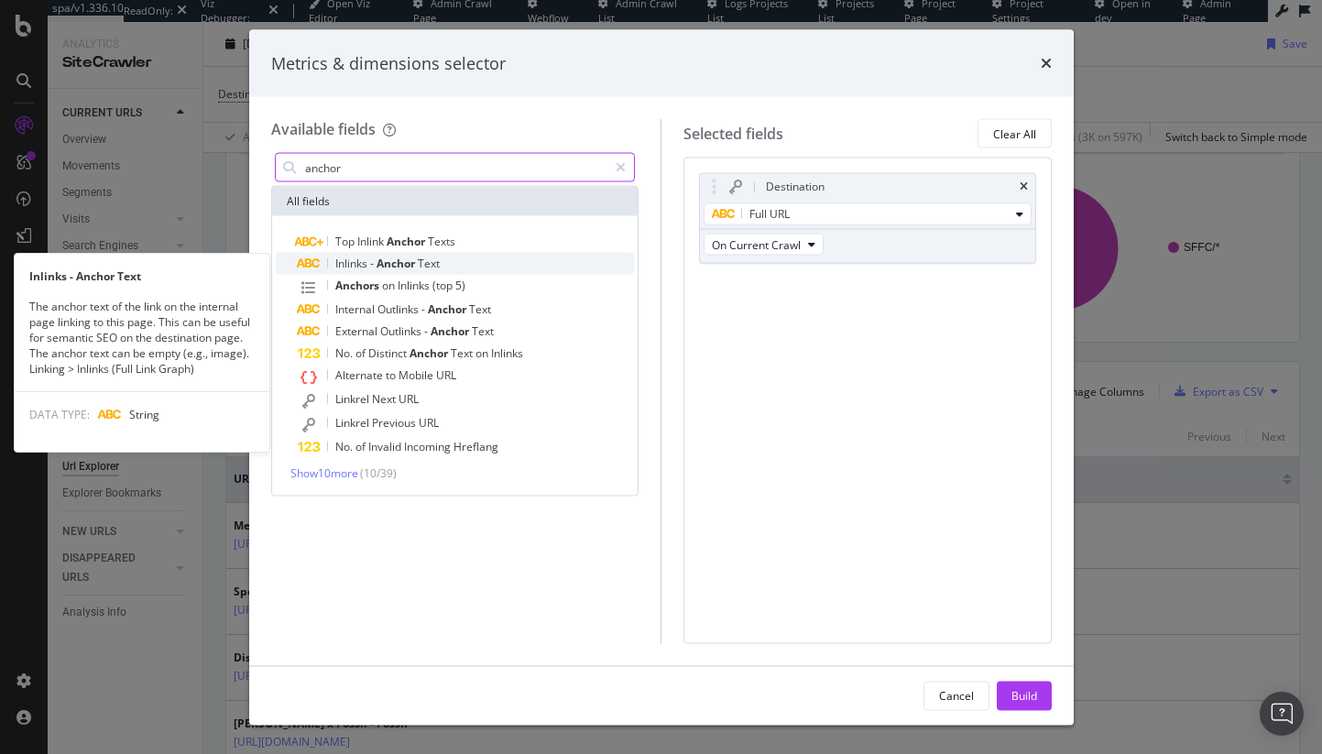
type input "anchor"
click at [504, 268] on div "Inlinks - Anchor Text" at bounding box center [466, 264] width 337 height 22
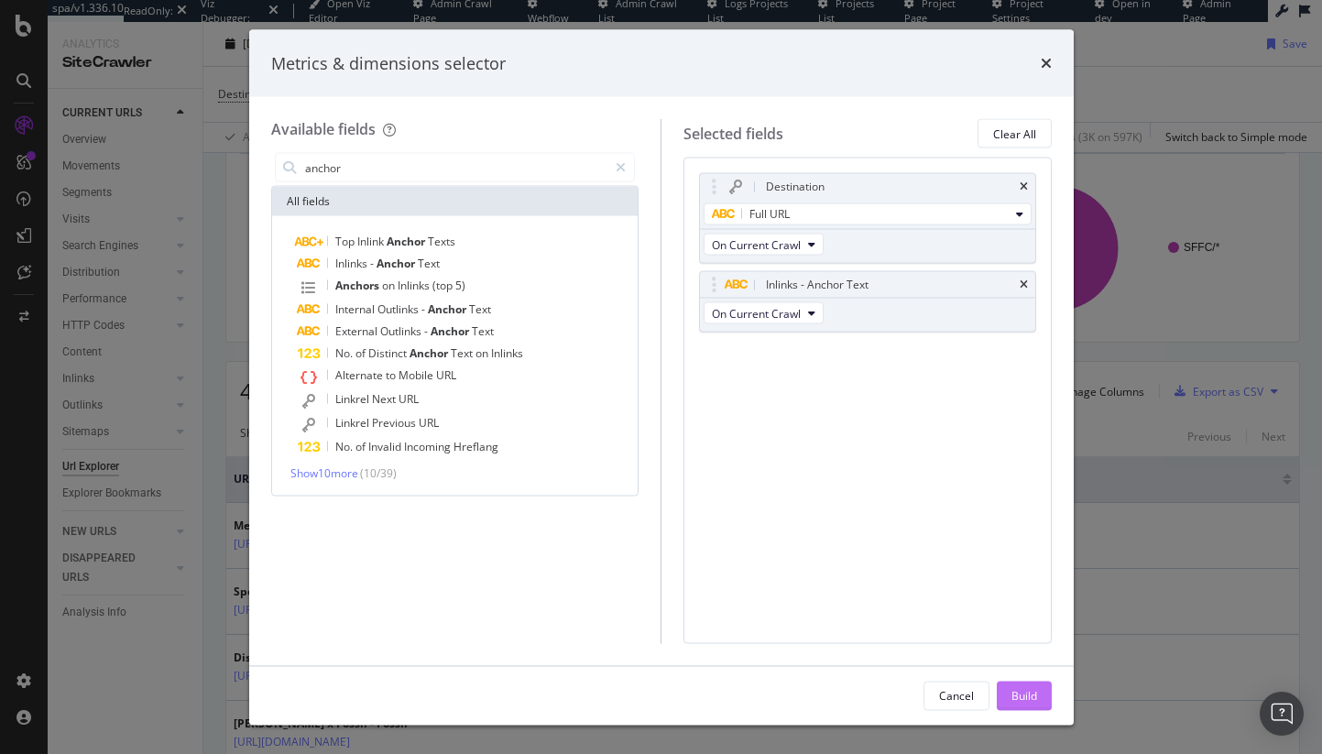
click at [1021, 695] on div "Build" at bounding box center [1025, 695] width 26 height 16
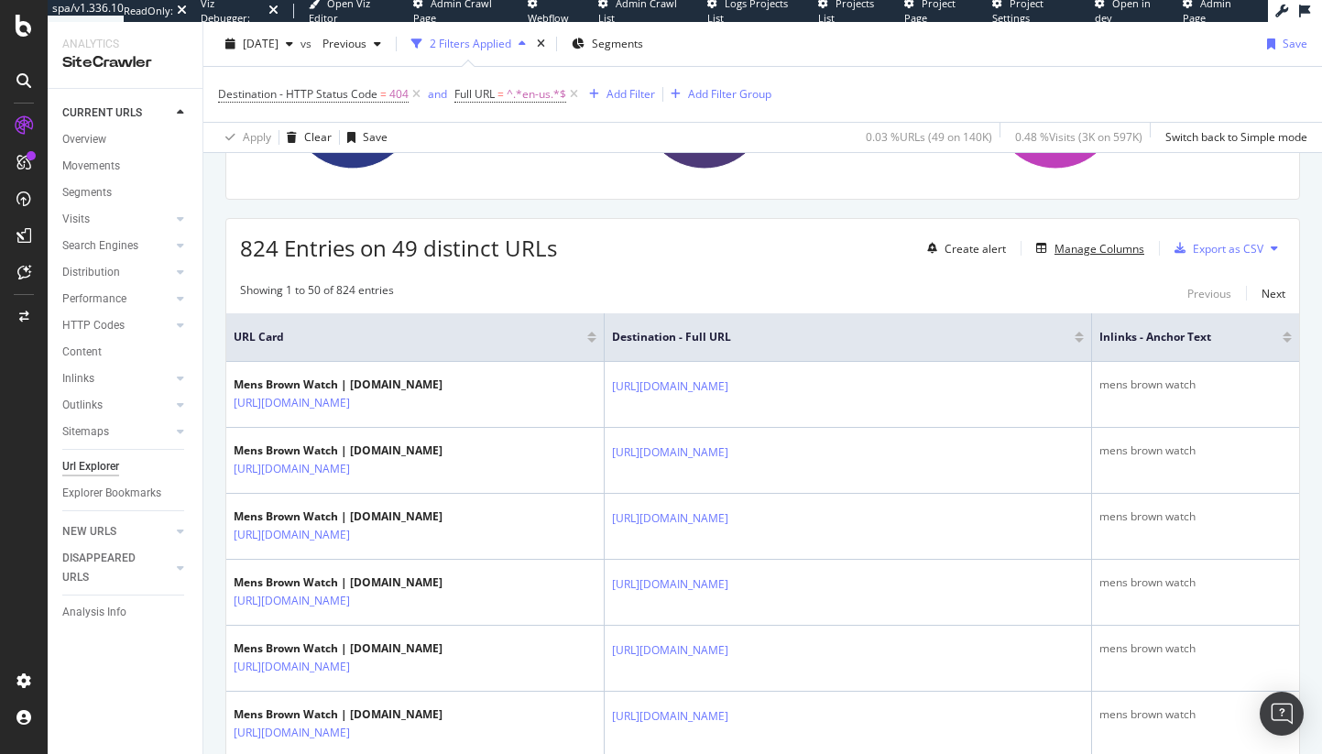
scroll to position [265, 0]
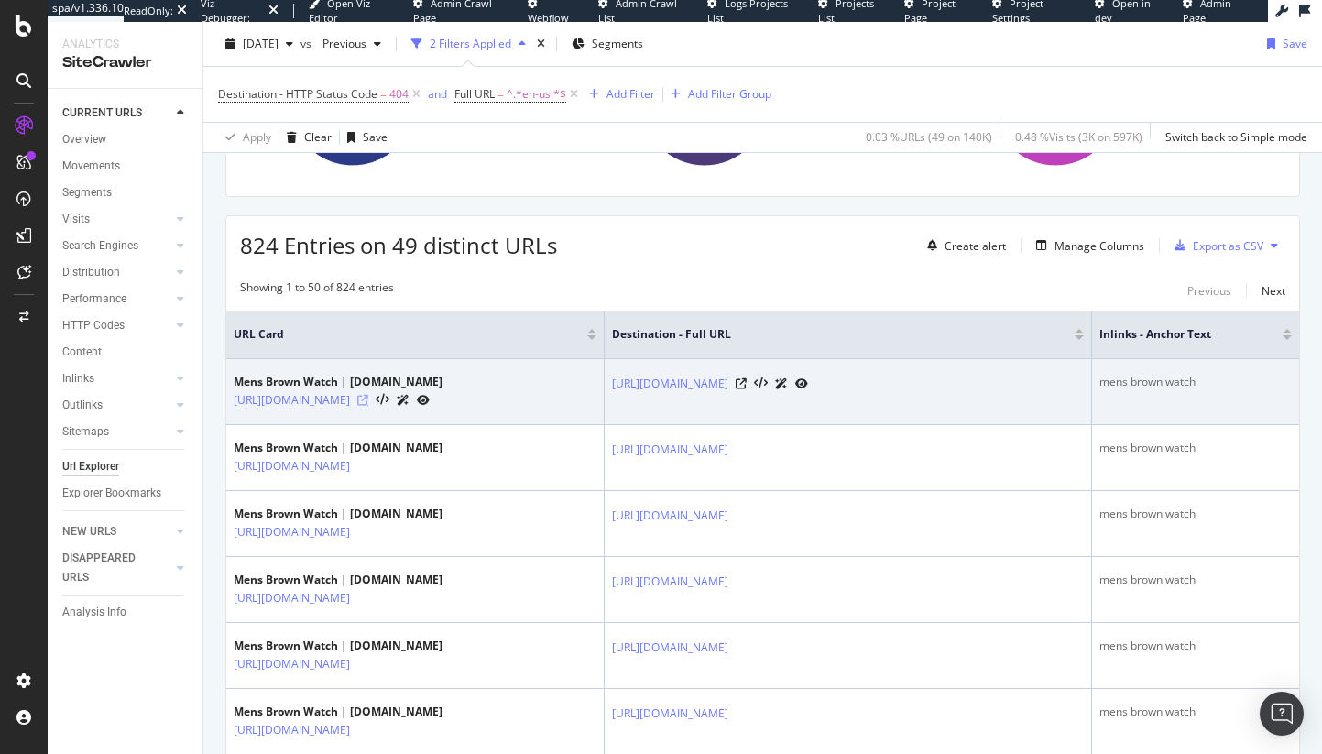
click at [368, 400] on icon at bounding box center [362, 400] width 11 height 11
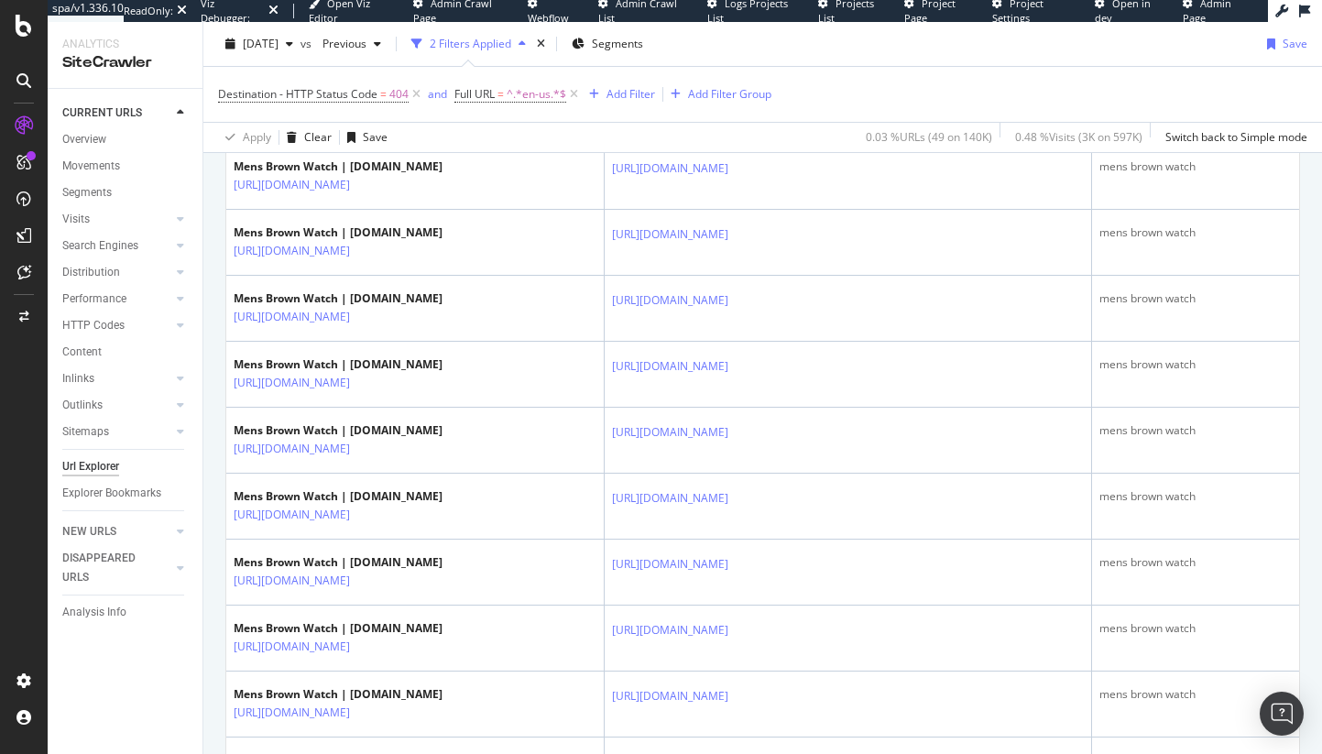
scroll to position [1446, 0]
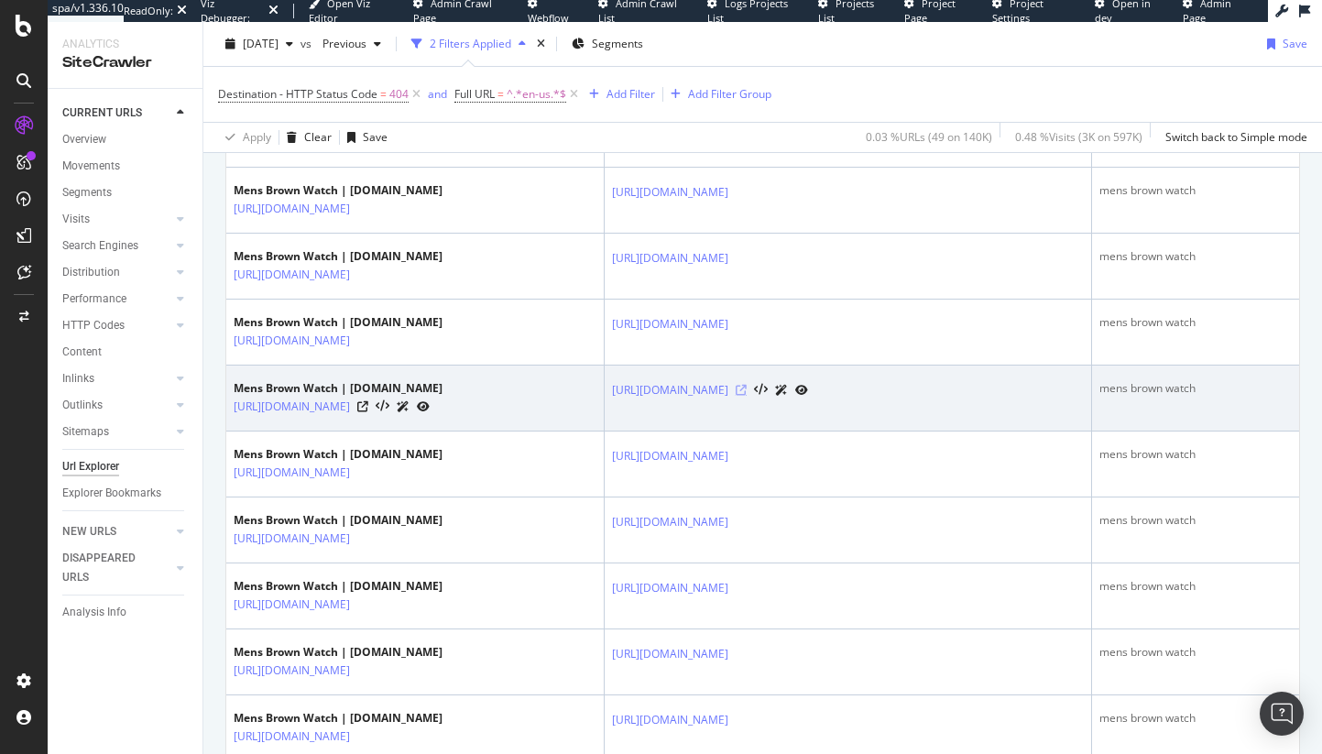
click at [747, 396] on icon at bounding box center [741, 390] width 11 height 11
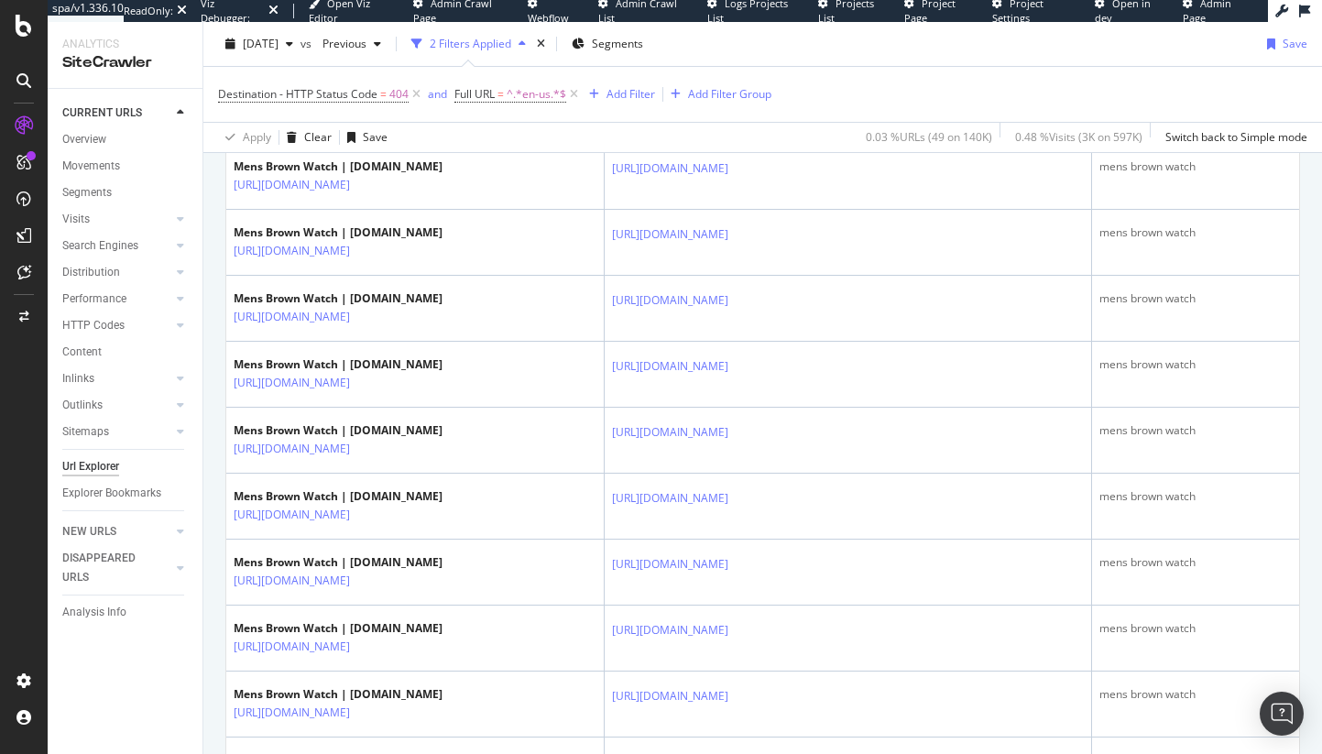
scroll to position [531, 0]
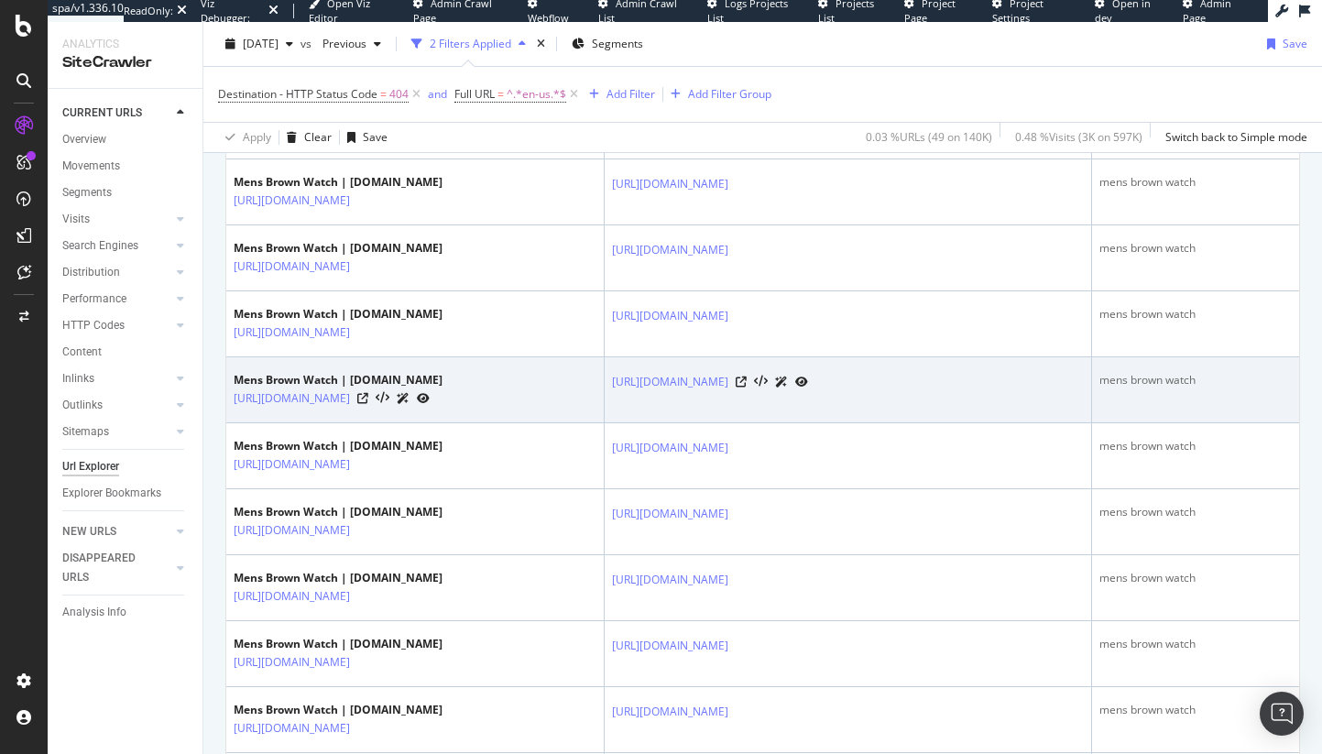
click at [808, 391] on div at bounding box center [772, 381] width 72 height 19
click at [747, 388] on icon at bounding box center [741, 382] width 11 height 11
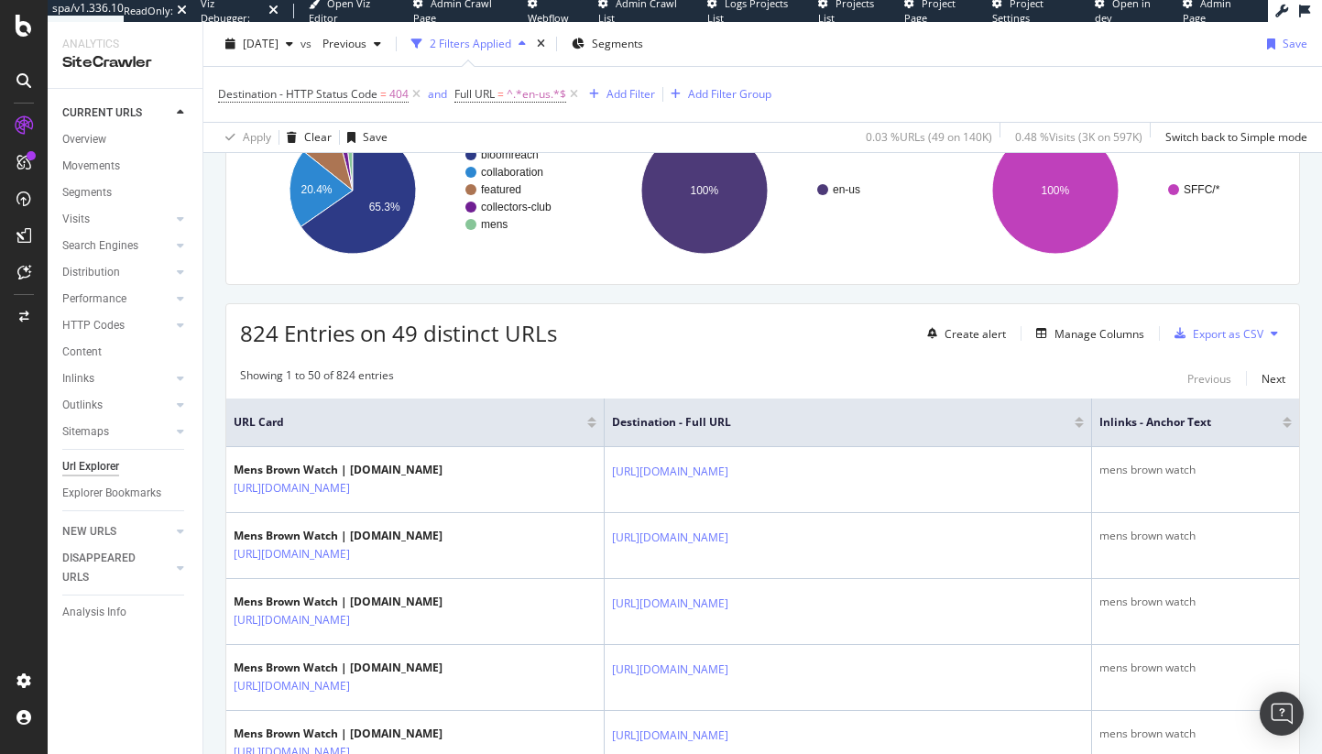
scroll to position [0, 0]
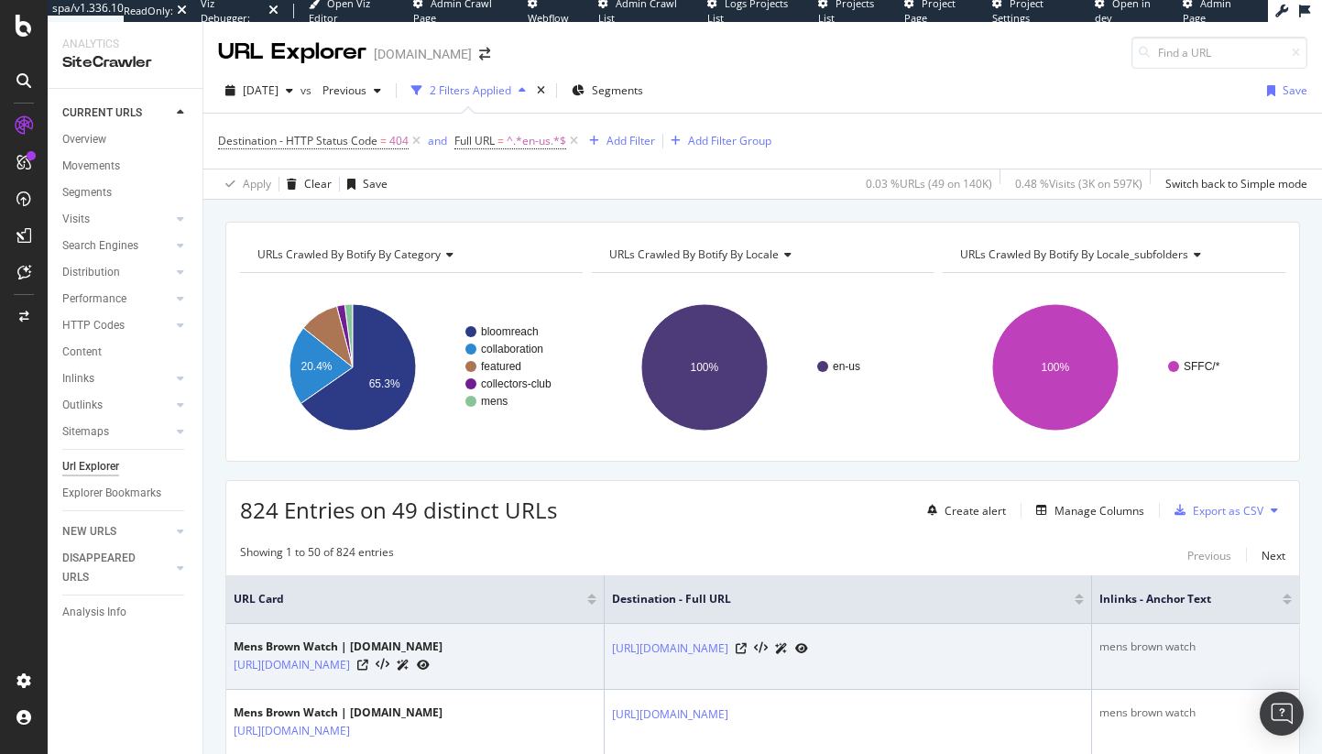
click at [492, 681] on td "Mens Brown Watch | Fossil.com https://www.fossil.com/en-us/shopbr/mens-brown-wa…" at bounding box center [415, 657] width 378 height 66
click at [368, 662] on icon at bounding box center [362, 665] width 11 height 11
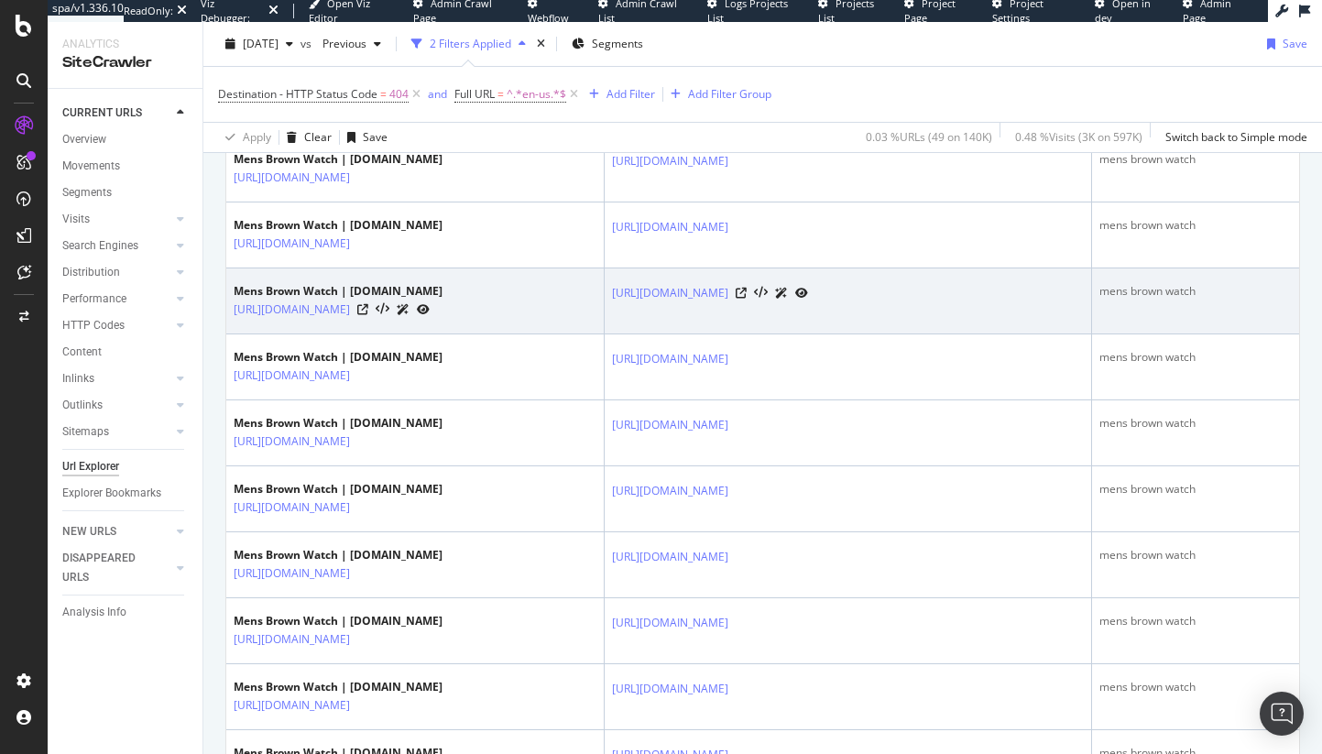
scroll to position [1224, 0]
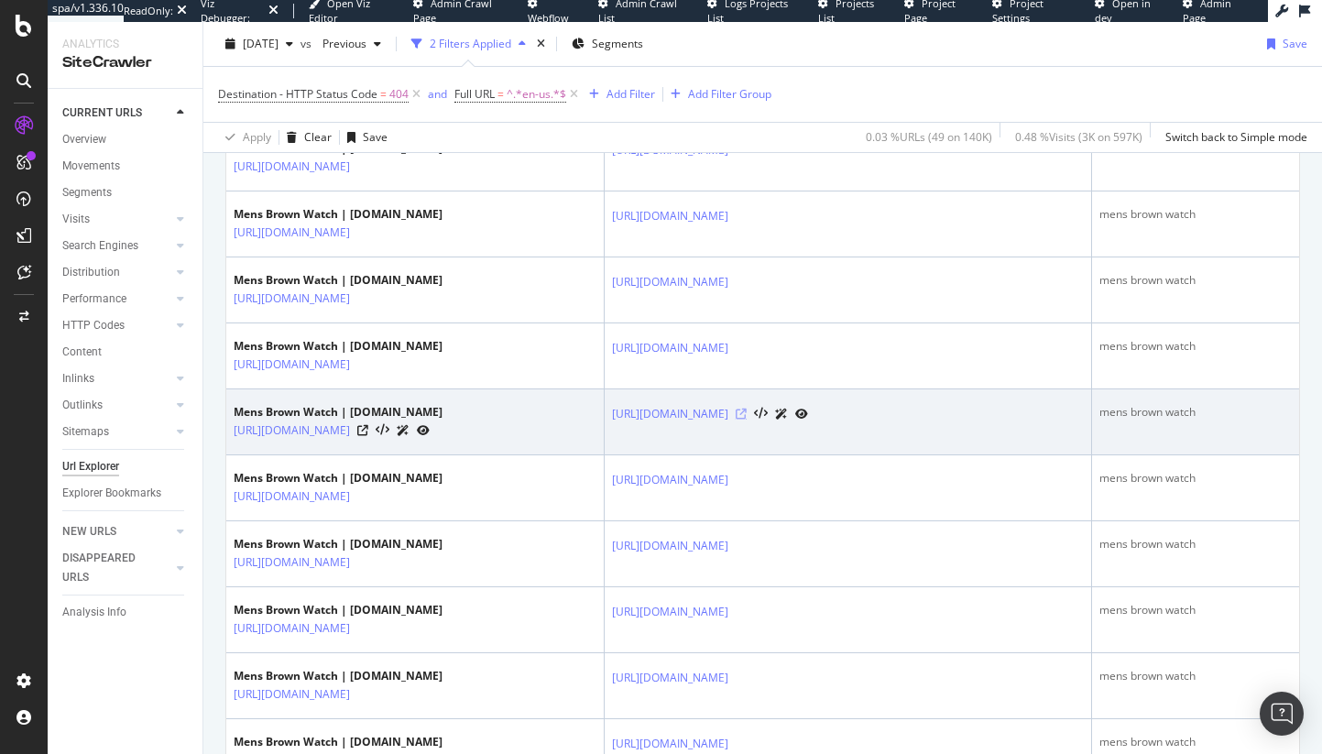
click at [747, 420] on icon at bounding box center [741, 414] width 11 height 11
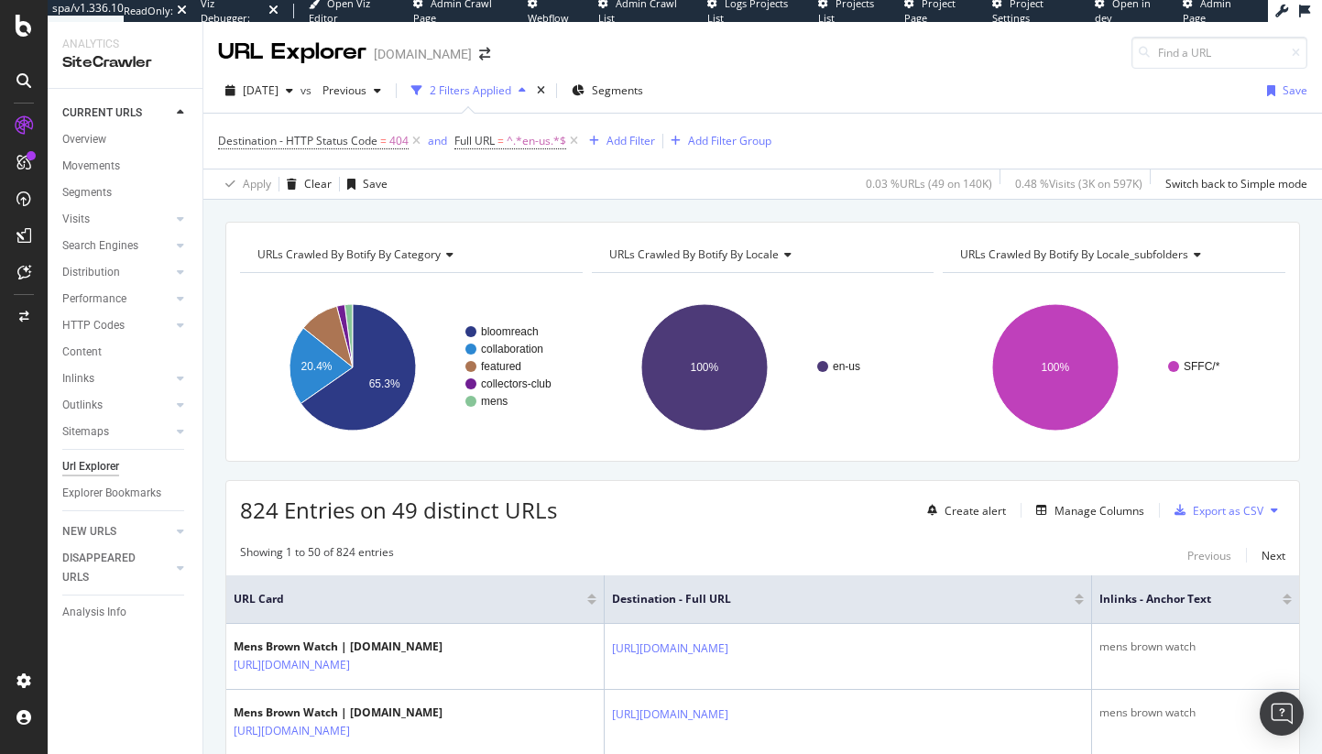
click at [1095, 483] on div "824 Entries on 49 distinct URLs Create alert Manage Columns Export as CSV" at bounding box center [762, 503] width 1073 height 45
click at [1092, 498] on div "Create alert Manage Columns Export as CSV" at bounding box center [1103, 510] width 366 height 31
click at [1089, 504] on div "Manage Columns" at bounding box center [1100, 511] width 90 height 16
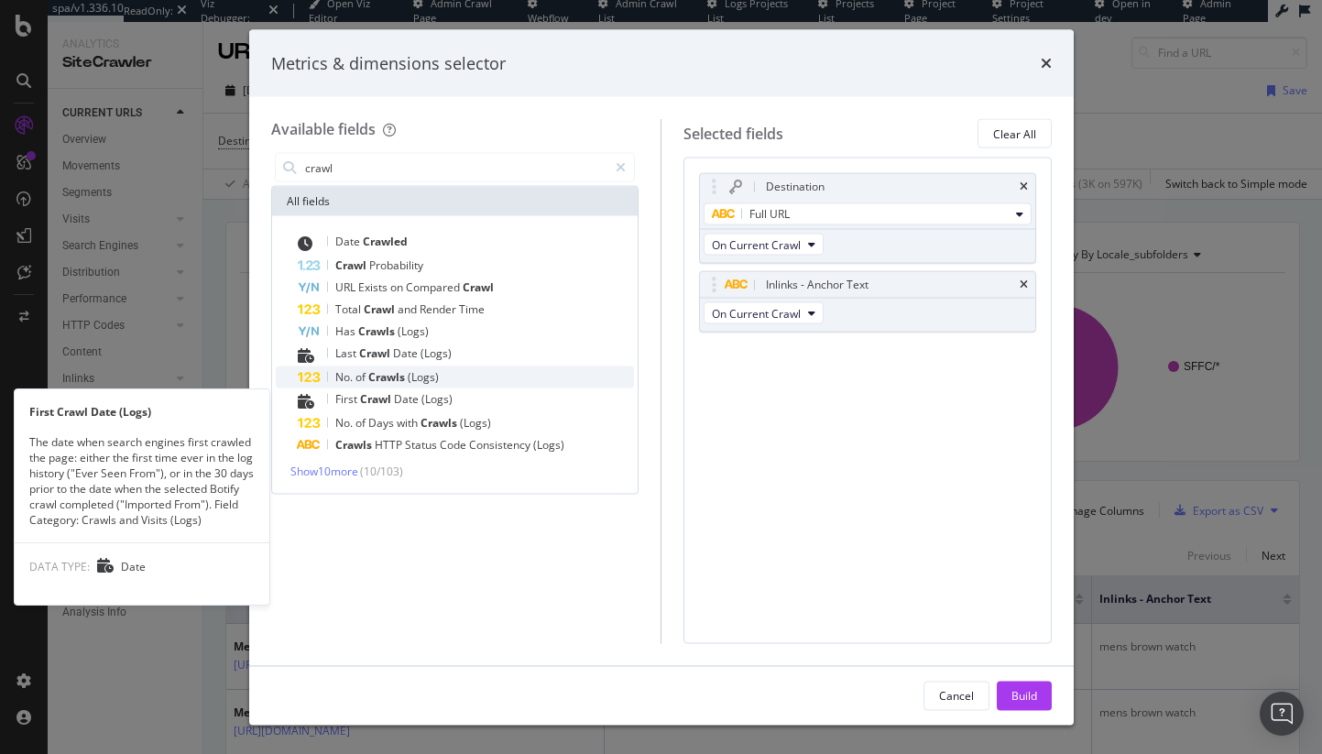
type input "crawl"
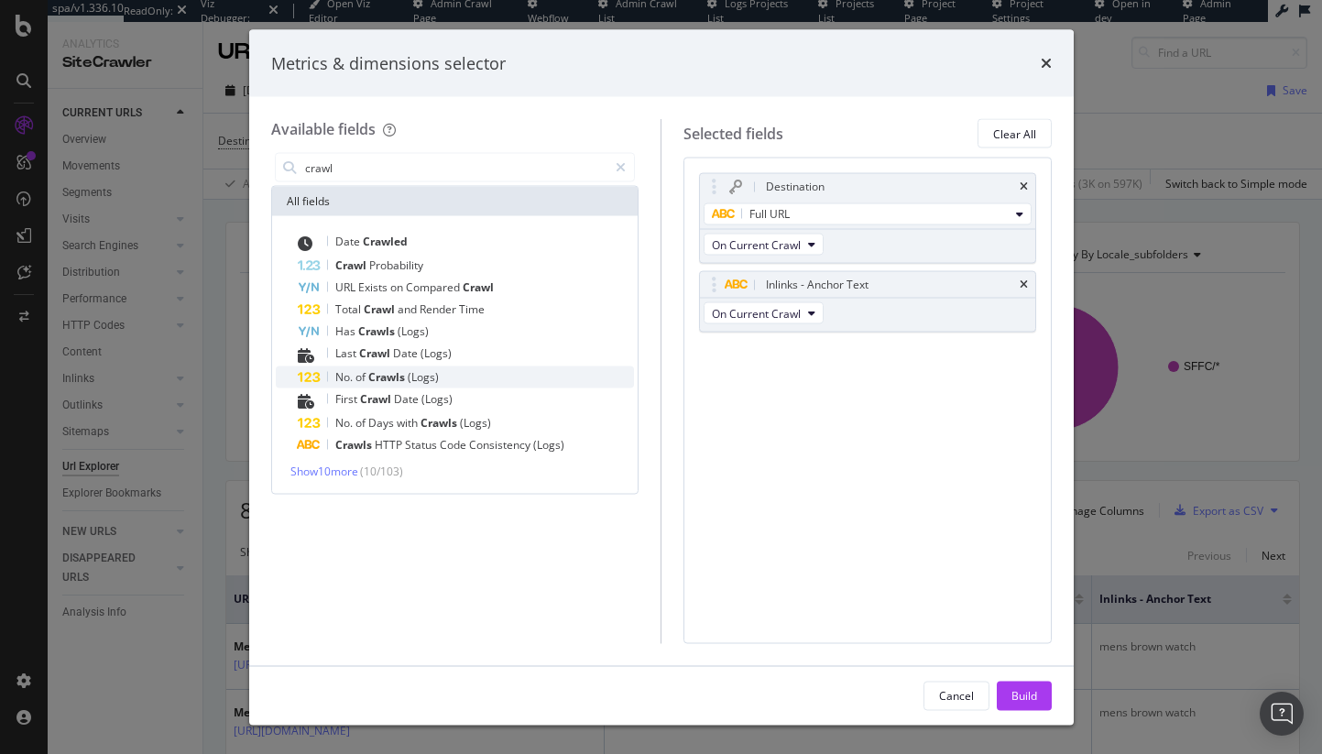
click at [430, 385] on div "No. of Crawls (Logs)" at bounding box center [466, 378] width 337 height 22
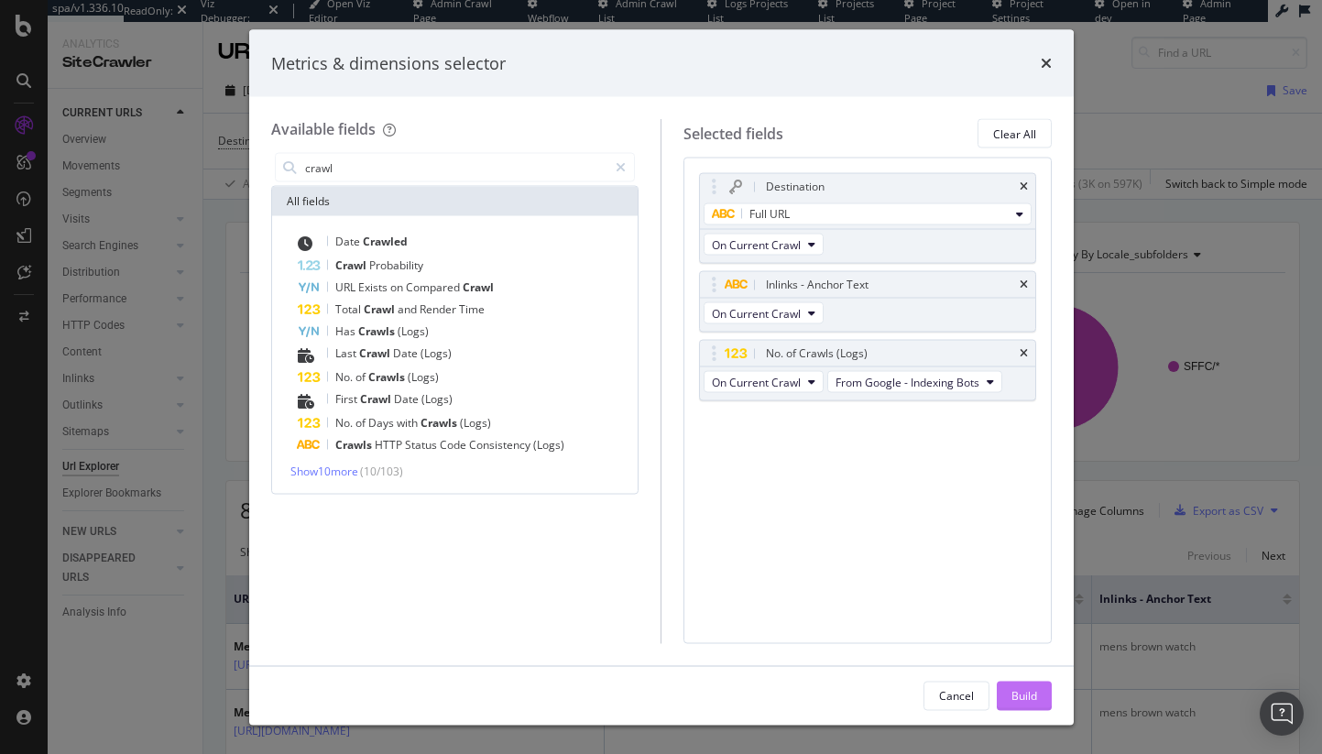
click at [1007, 685] on button "Build" at bounding box center [1024, 695] width 55 height 29
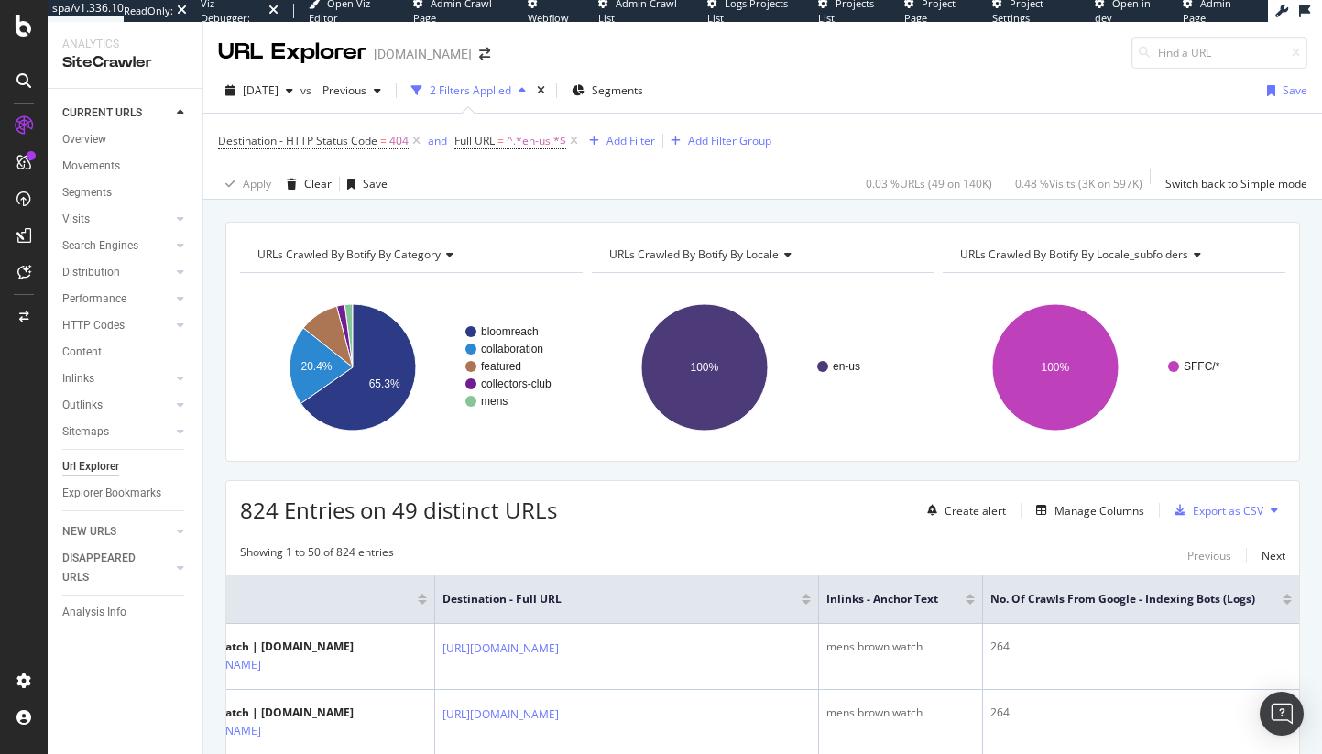
click at [1096, 490] on div "824 Entries on 49 distinct URLs Create alert Manage Columns Export as CSV" at bounding box center [762, 503] width 1073 height 45
click at [1092, 520] on div "Manage Columns" at bounding box center [1086, 510] width 115 height 20
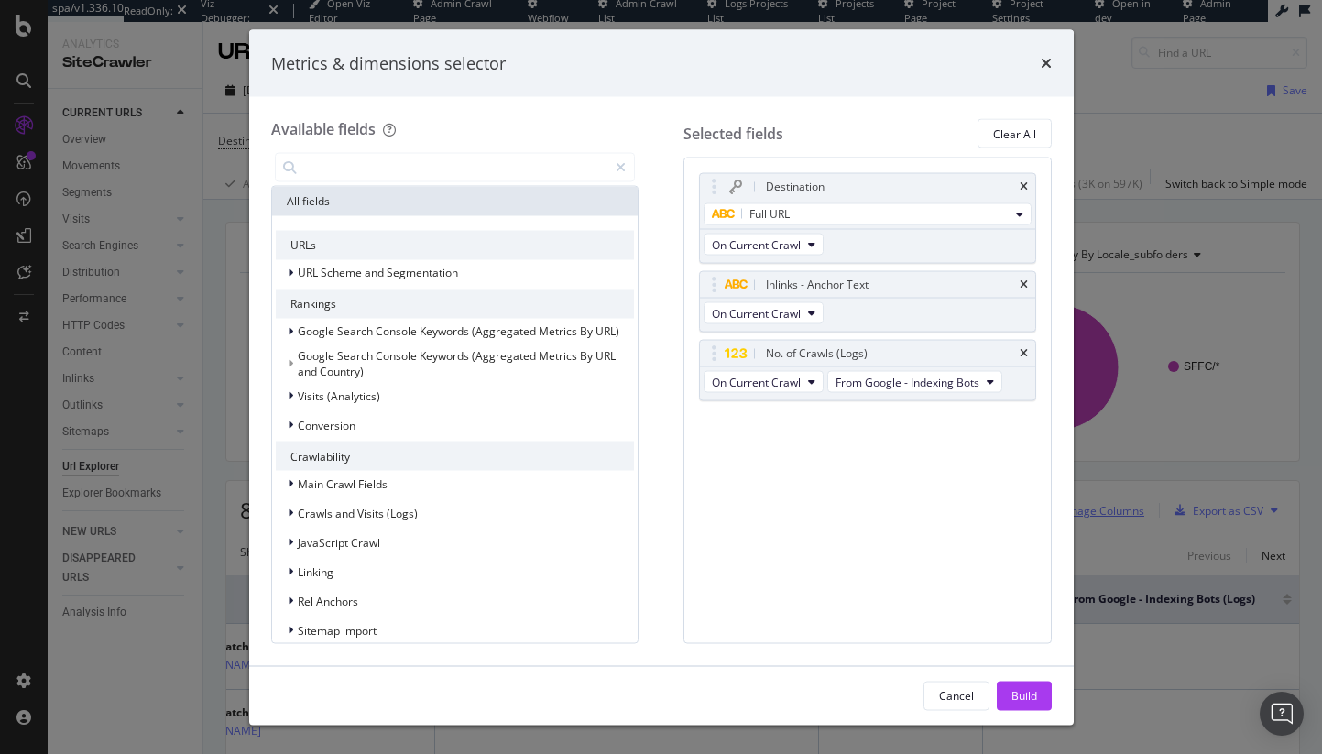
type input "r"
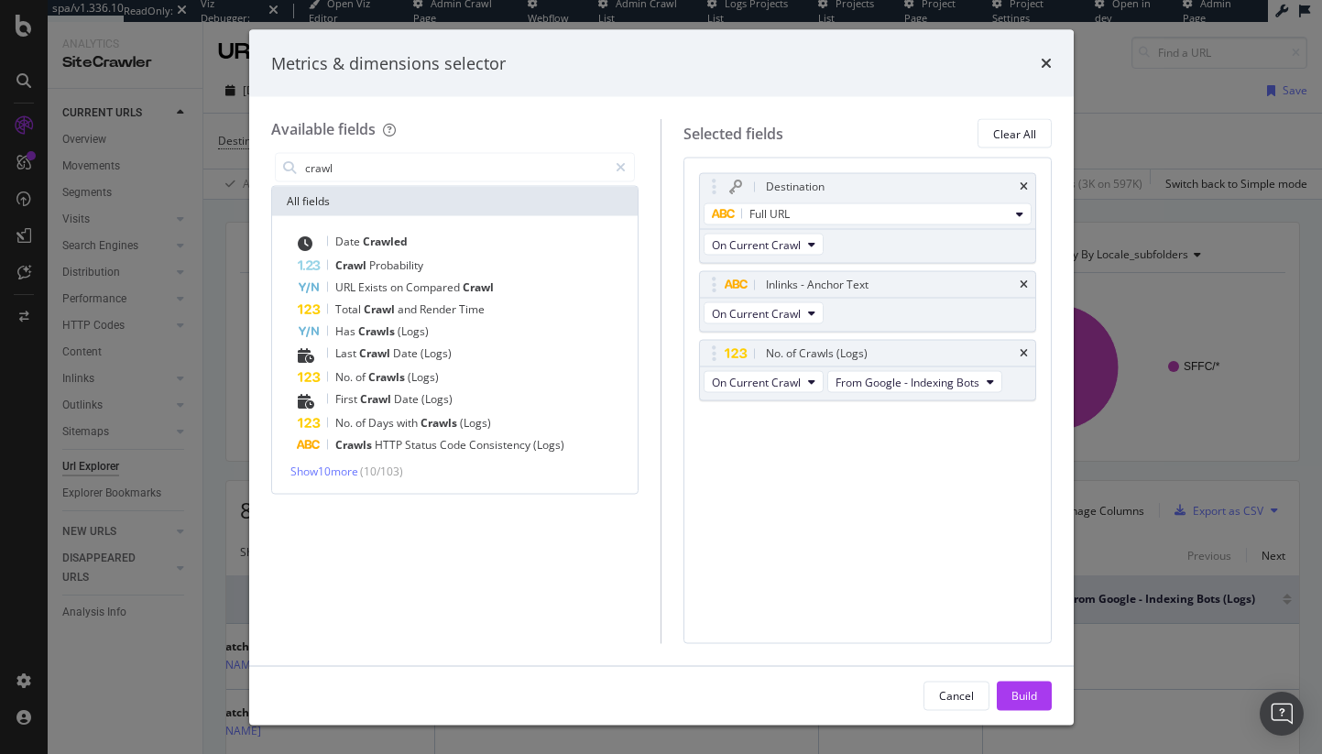
type input "crawl"
click at [346, 481] on div "Date Crawled Crawl Probability URL Exists on Compared Crawl Total Crawl and Ren…" at bounding box center [455, 355] width 367 height 278
click at [347, 476] on span "Show 10 more" at bounding box center [324, 472] width 68 height 16
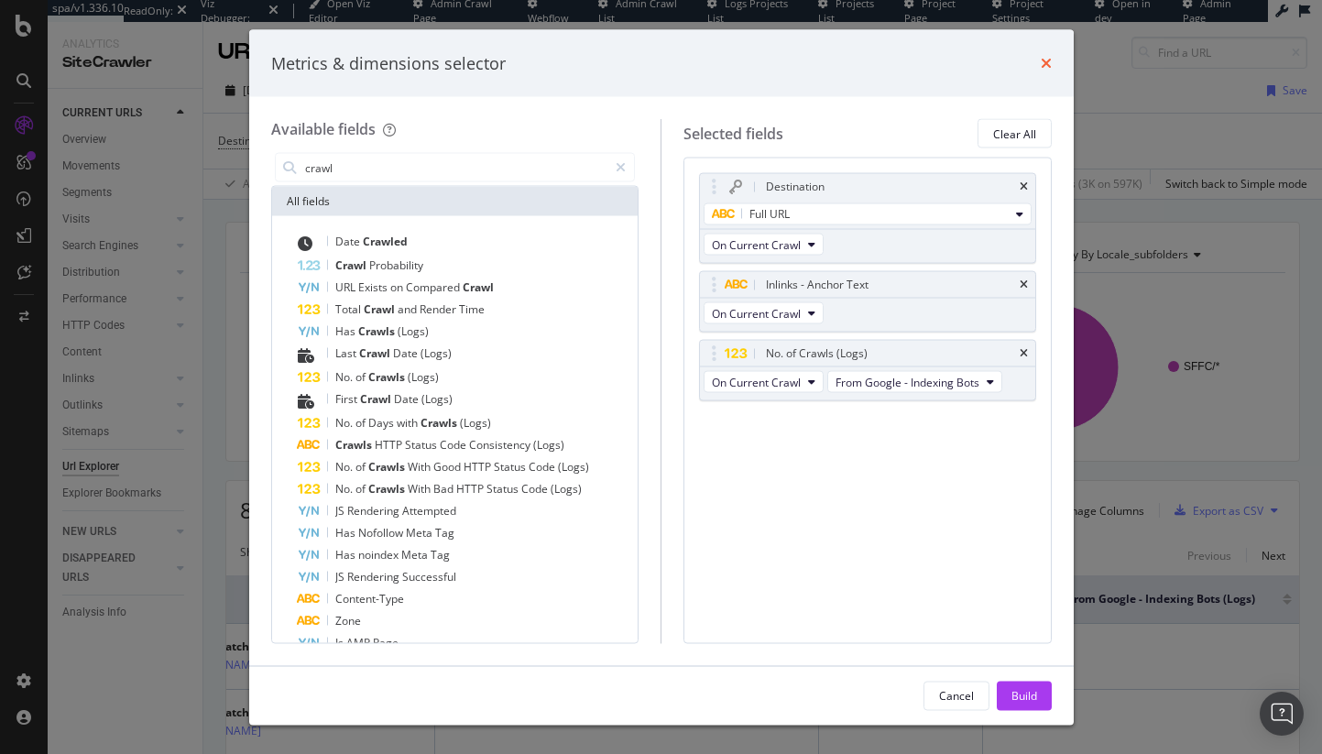
click at [1045, 63] on icon "times" at bounding box center [1046, 63] width 11 height 15
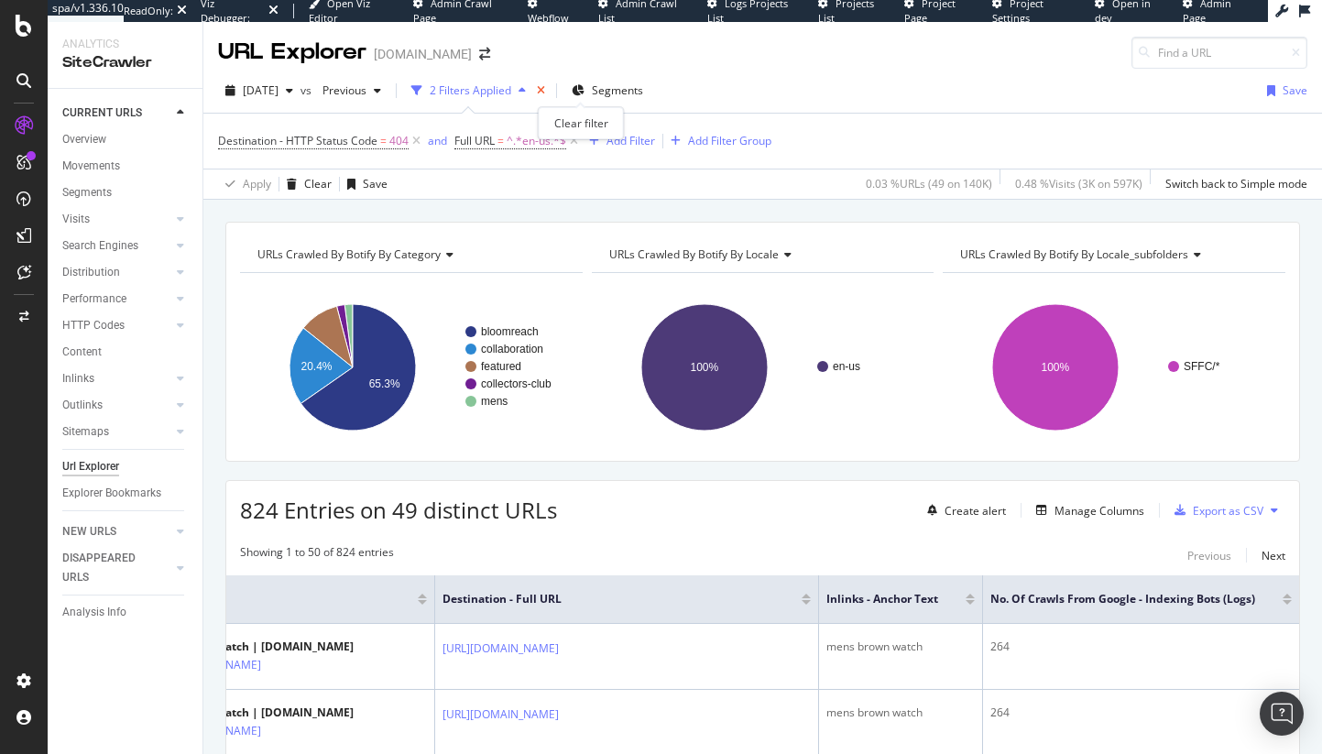
click at [545, 86] on icon "times" at bounding box center [541, 90] width 8 height 11
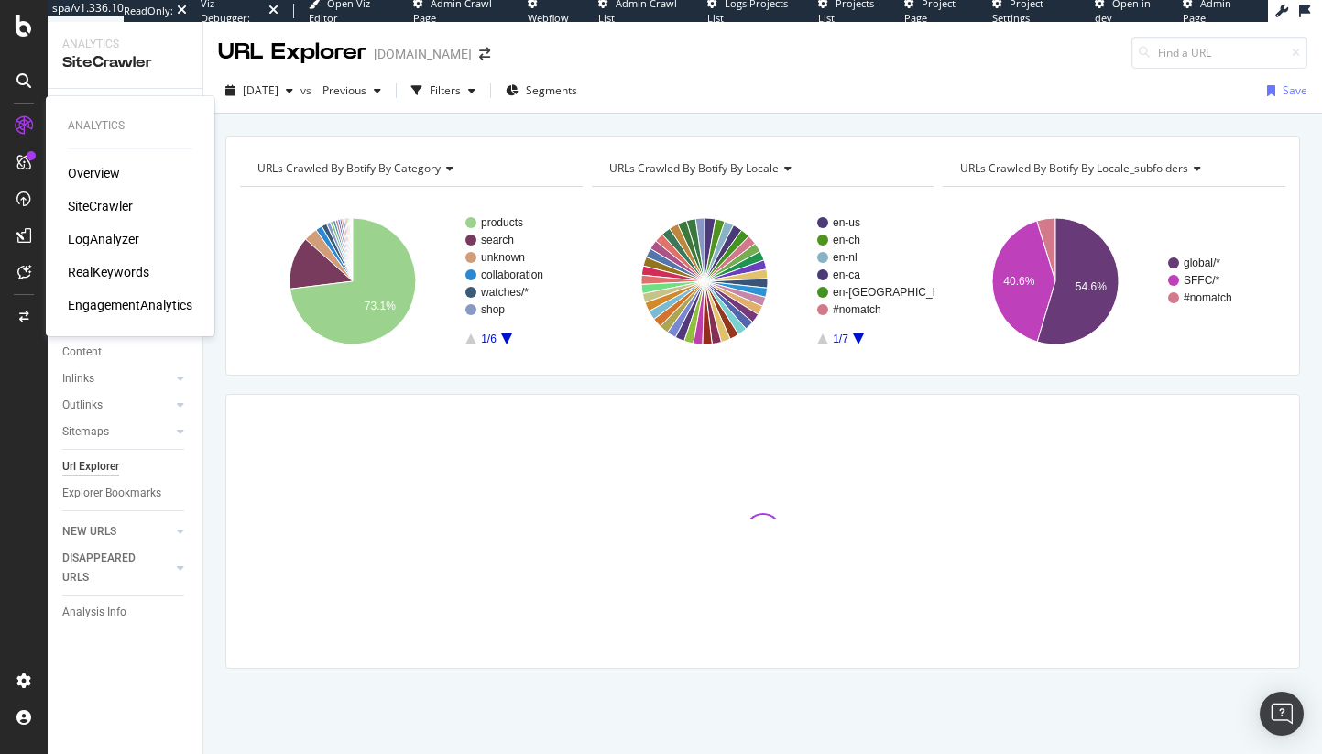
click at [109, 231] on div "LogAnalyzer" at bounding box center [103, 239] width 71 height 18
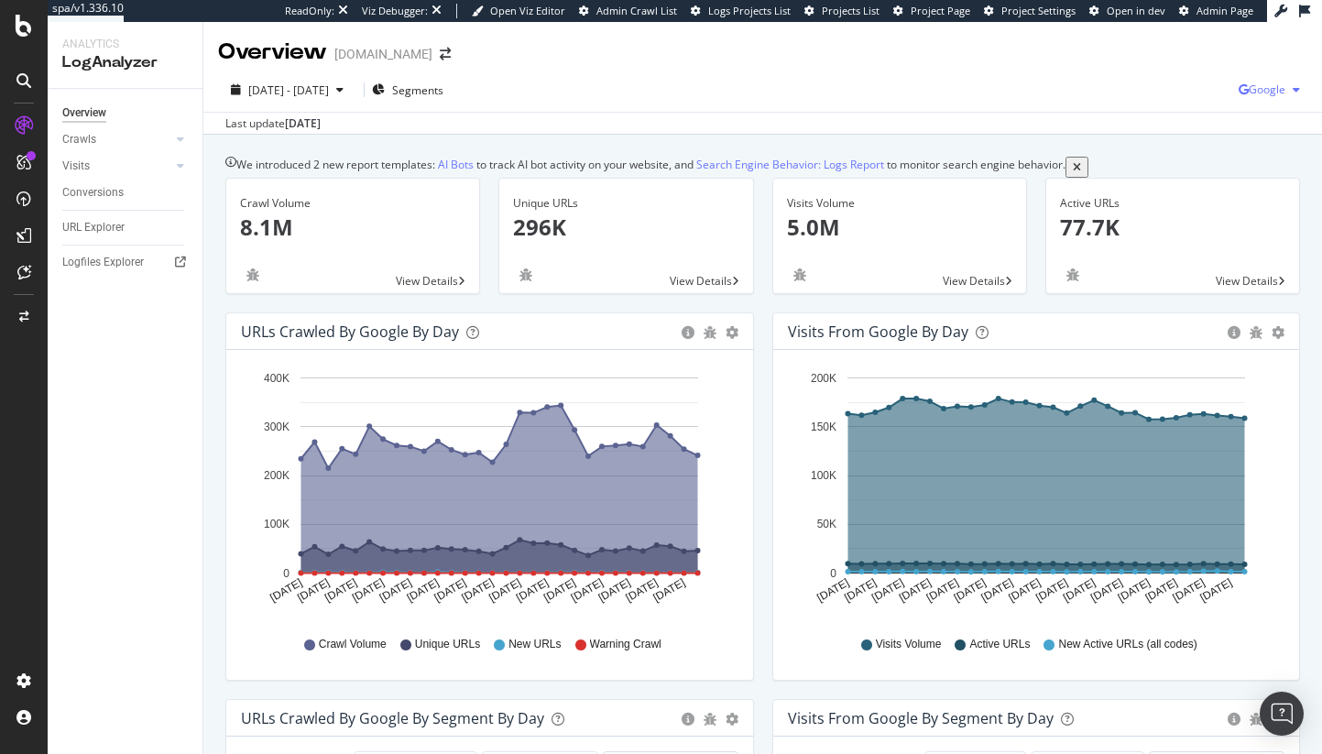
click at [1255, 93] on span "Google" at bounding box center [1267, 90] width 37 height 16
click at [1186, 144] on span "Other AI Bots" at bounding box center [1176, 141] width 68 height 16
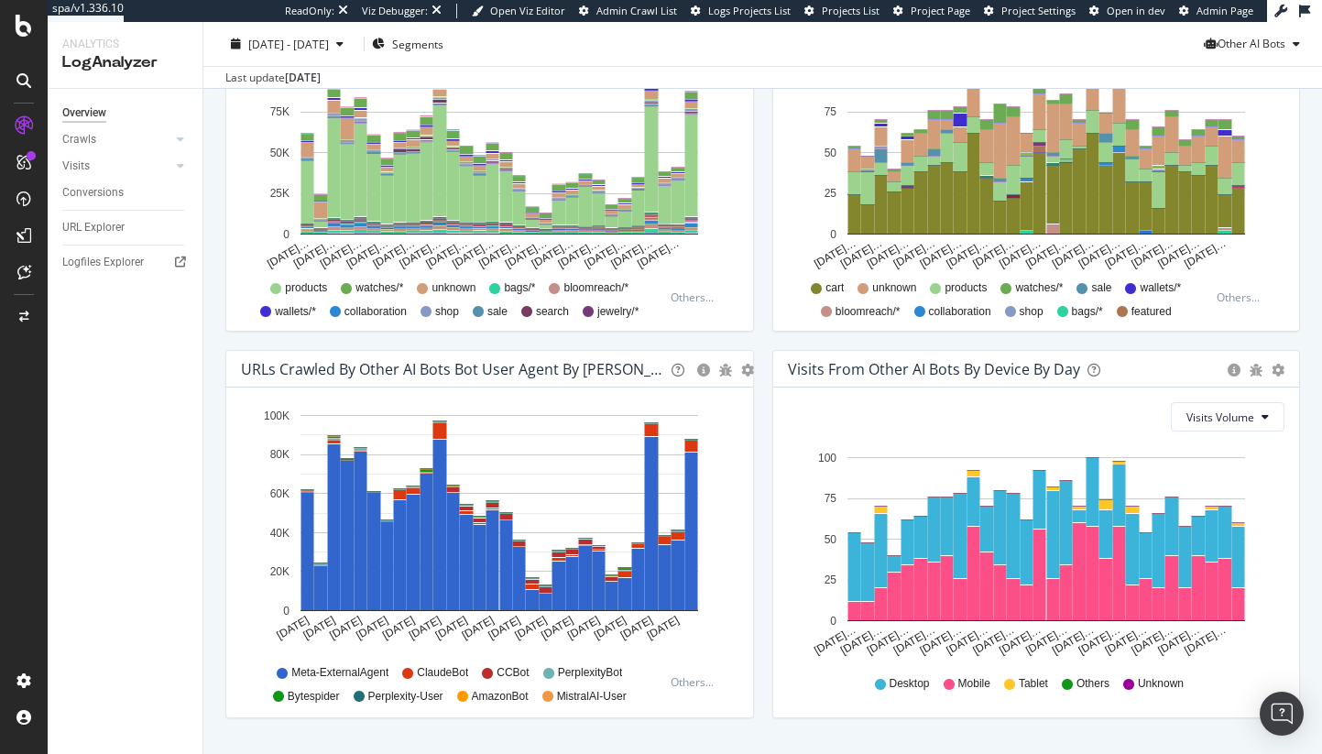
scroll to position [795, 0]
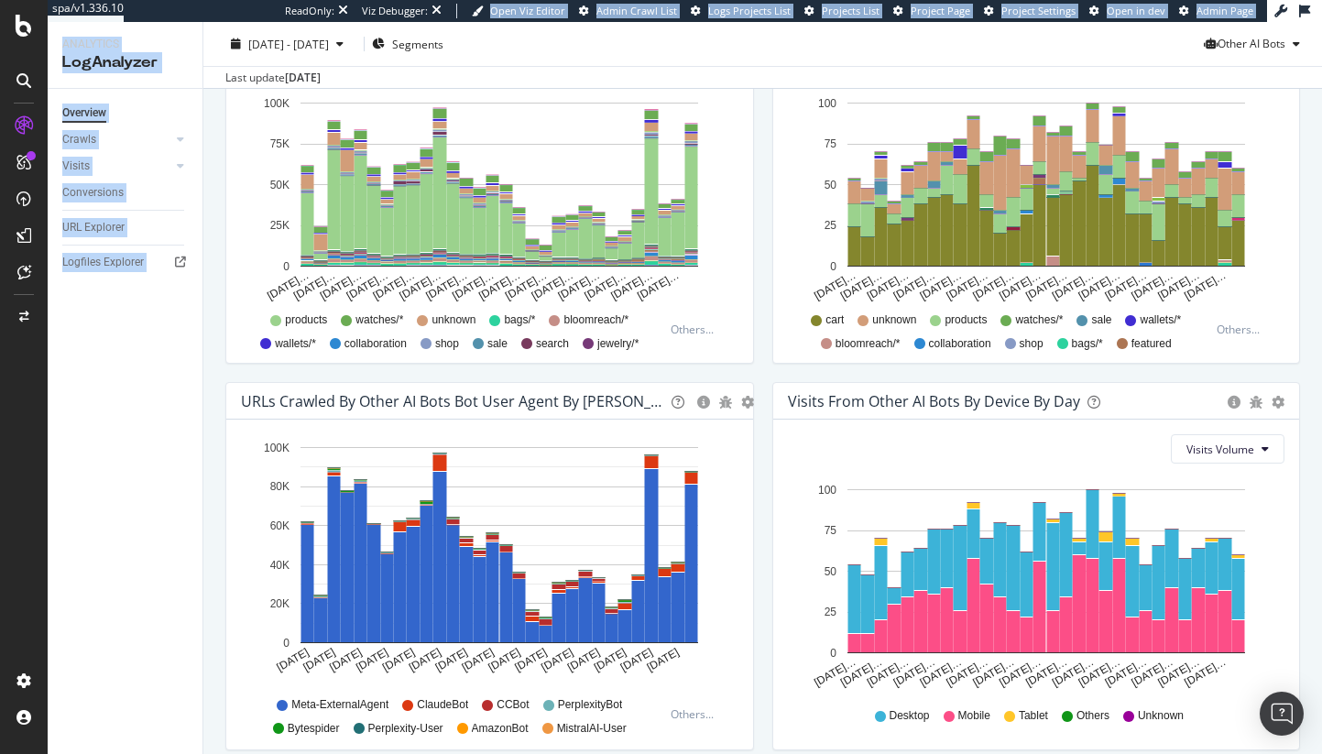
click at [374, 23] on div "spa/v1.336.10 ReadOnly: Viz Debugger: Open Viz Editor Admin Crawl List Logs Pro…" at bounding box center [685, 377] width 1275 height 754
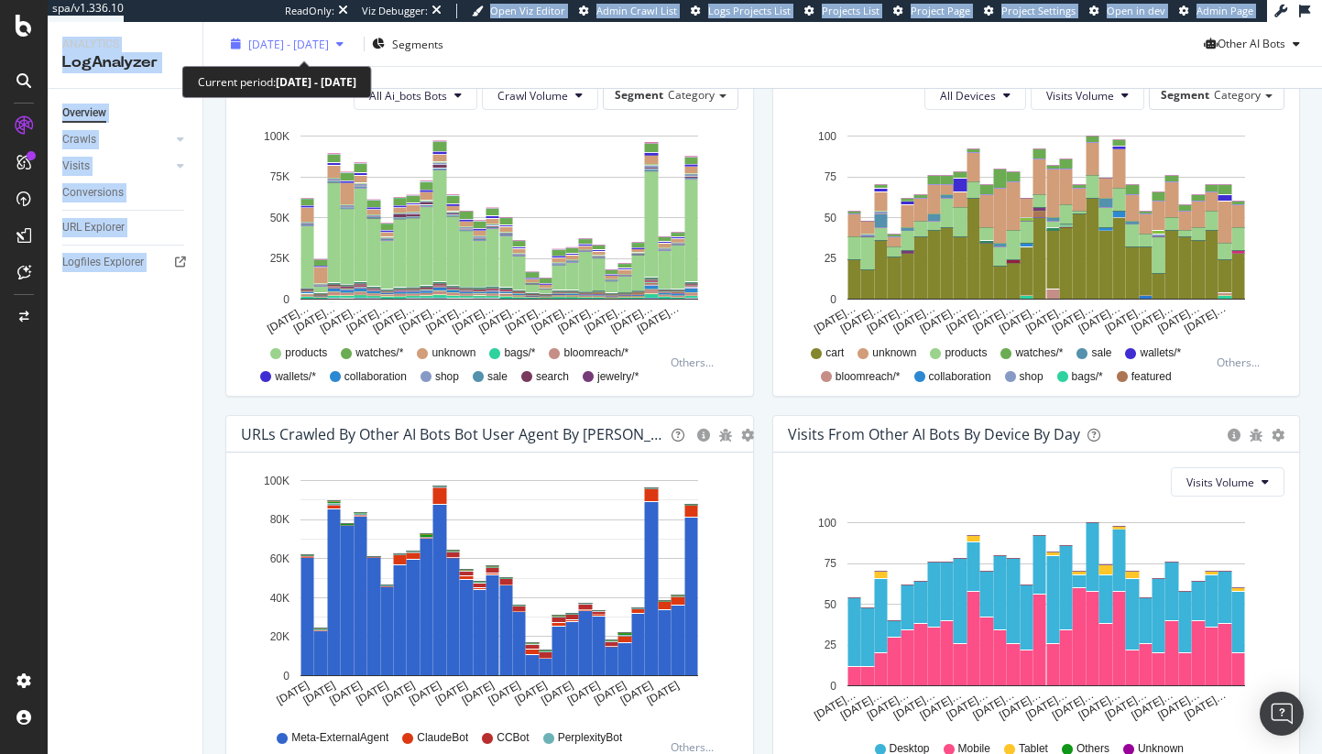
click at [344, 38] on icon "button" at bounding box center [339, 43] width 7 height 11
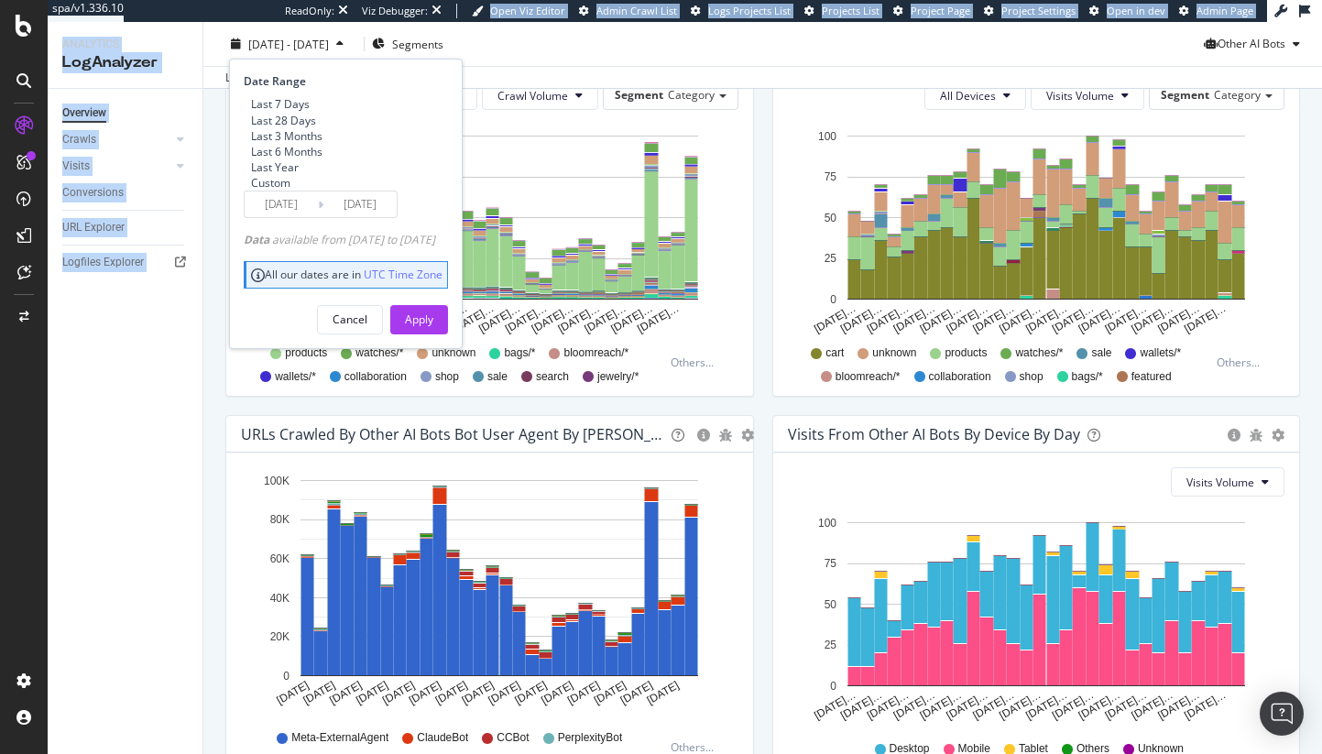
click at [323, 143] on div "Last 3 Months" at bounding box center [286, 135] width 71 height 16
type input "2025/05/22"
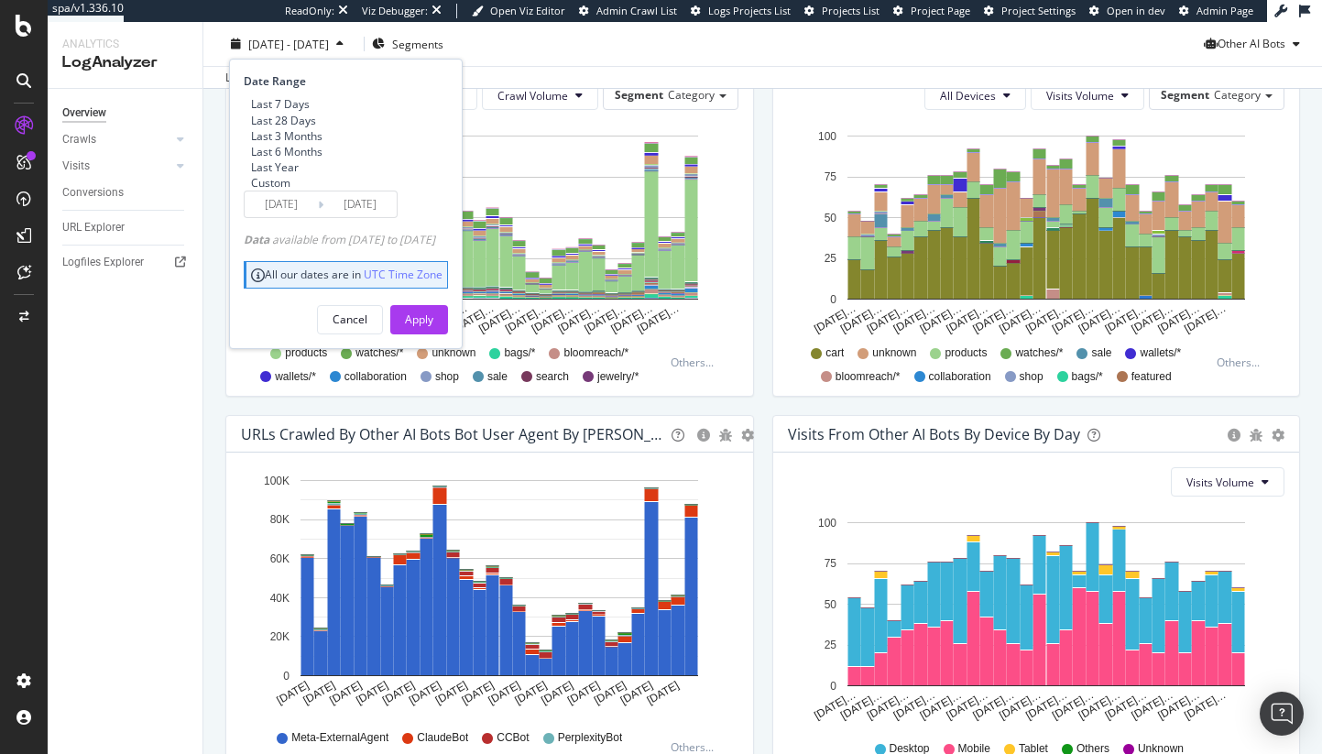
click at [443, 334] on div "Cancel Apply" at bounding box center [346, 311] width 204 height 43
click at [433, 327] on div "Apply" at bounding box center [419, 320] width 28 height 16
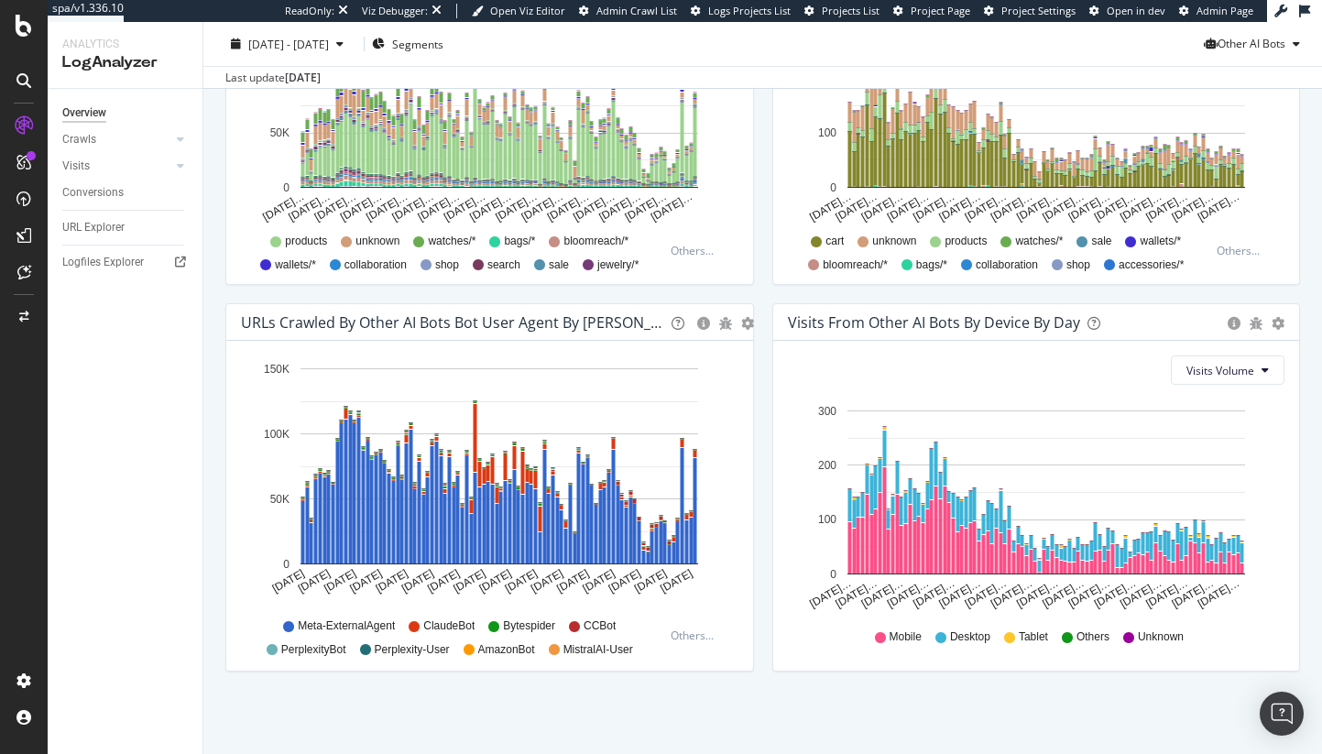
scroll to position [788, 0]
click at [1243, 36] on span "Other AI Bots" at bounding box center [1252, 44] width 68 height 16
click at [1241, 148] on span "OpenAI" at bounding box center [1263, 148] width 71 height 16
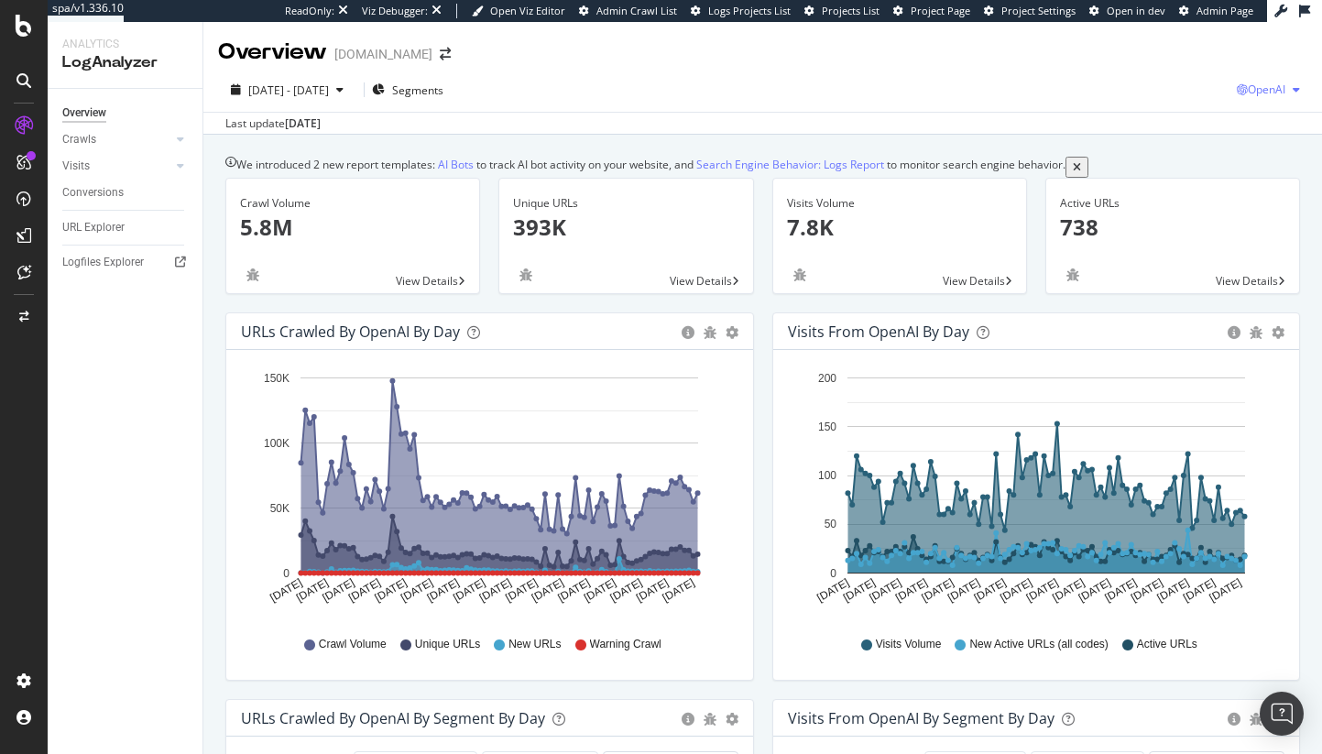
click at [1265, 88] on span "OpenAI" at bounding box center [1267, 90] width 38 height 16
click at [1221, 76] on div "Bing" at bounding box center [1158, 73] width 126 height 27
